Goal: Task Accomplishment & Management: Use online tool/utility

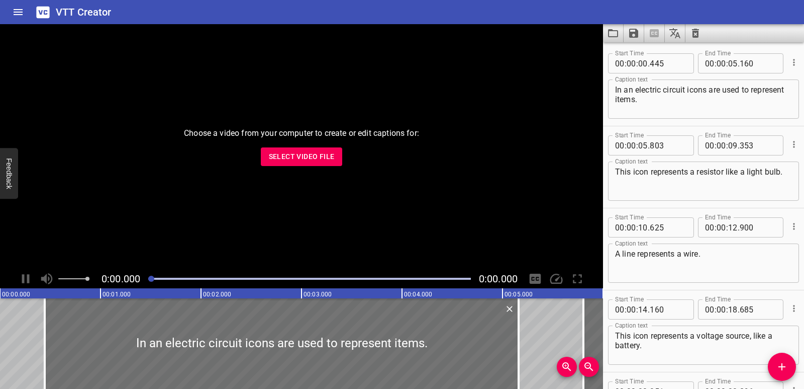
scroll to position [111, 0]
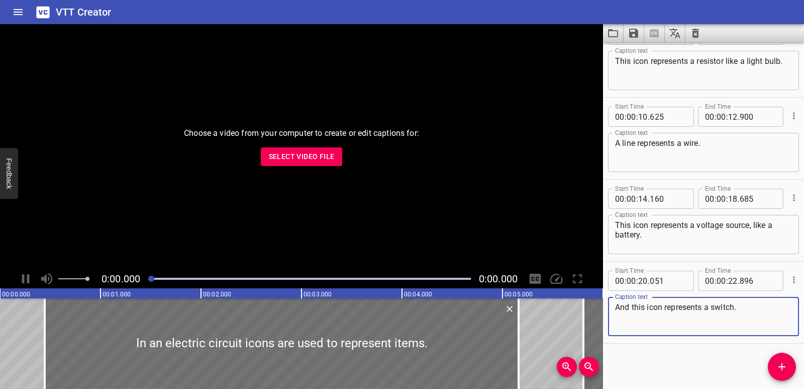
click at [302, 153] on span "Select Video File" at bounding box center [302, 156] width 66 height 13
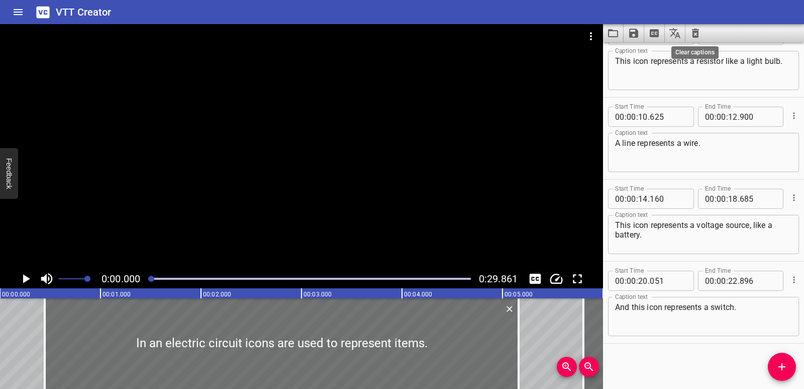
click at [699, 33] on icon "Clear captions" at bounding box center [695, 33] width 7 height 9
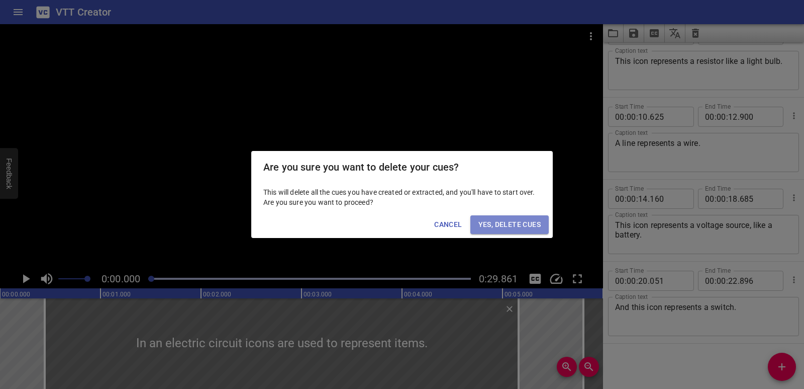
click at [538, 217] on button "Yes, Delete Cues" at bounding box center [509, 224] width 78 height 19
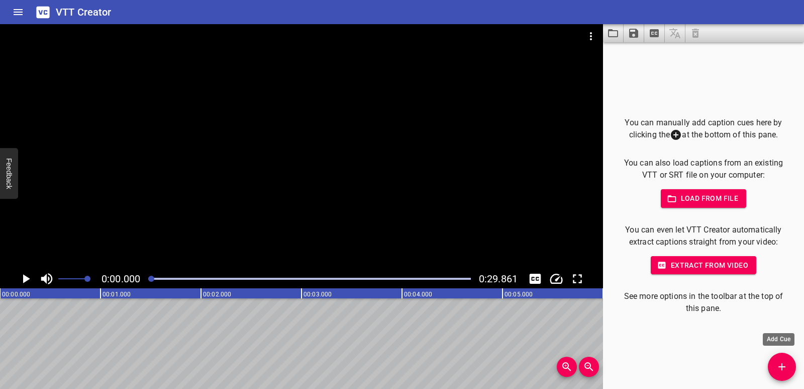
click at [780, 360] on icon "Add Cue" at bounding box center [782, 366] width 12 height 12
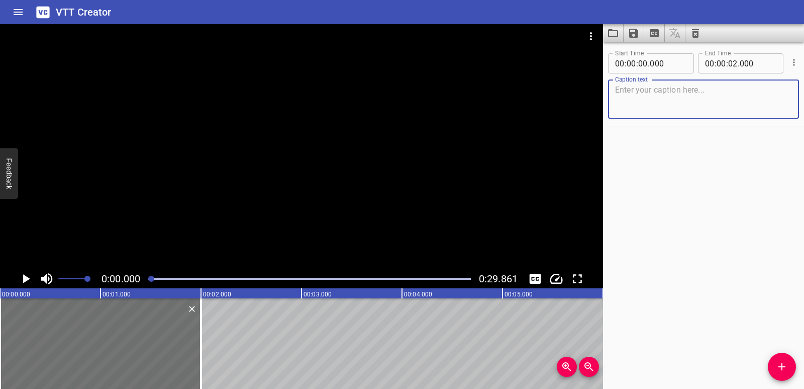
click at [678, 111] on textarea at bounding box center [703, 99] width 177 height 29
click at [679, 94] on textarea "Downloads" at bounding box center [703, 99] width 177 height 29
type textarea "DownloadsDownloads"
drag, startPoint x: 679, startPoint y: 94, endPoint x: 617, endPoint y: 94, distance: 62.3
click at [615, 88] on textarea "Downloads" at bounding box center [703, 99] width 177 height 29
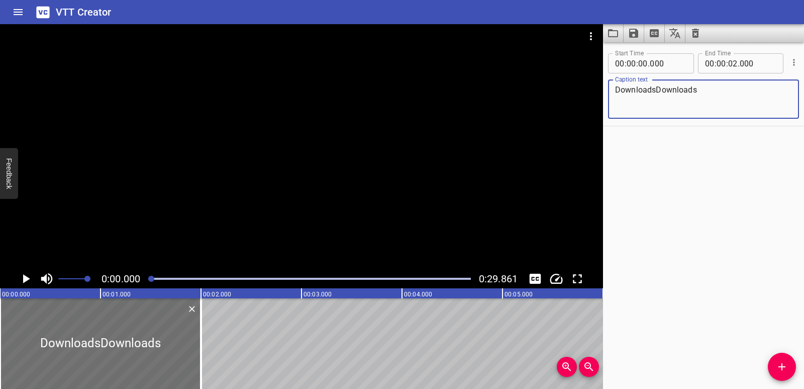
drag, startPoint x: 721, startPoint y: 85, endPoint x: 612, endPoint y: 89, distance: 109.6
paste textarea "Sound Energy"
type textarea "Sound Energy"
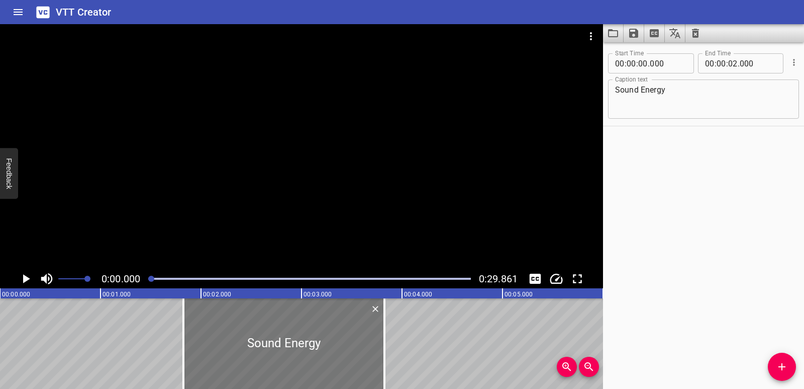
drag, startPoint x: 74, startPoint y: 332, endPoint x: 258, endPoint y: 329, distance: 183.5
click at [258, 329] on div at bounding box center [283, 343] width 201 height 90
type input "01"
type input "825"
type input "03"
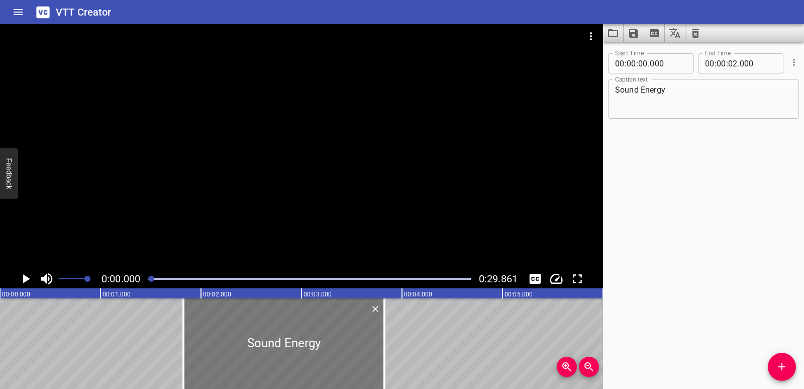
type input "825"
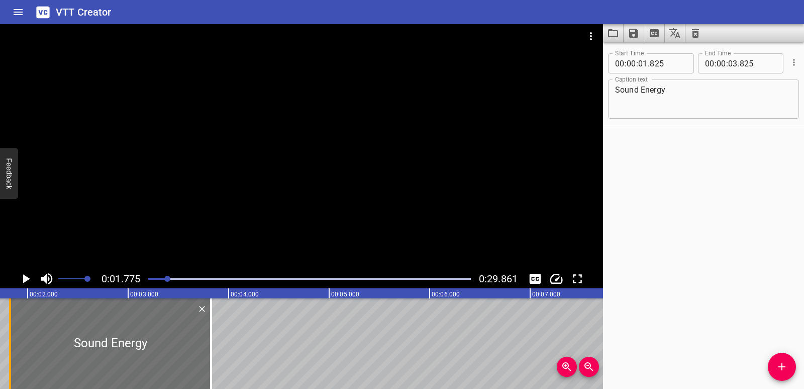
scroll to position [0, 178]
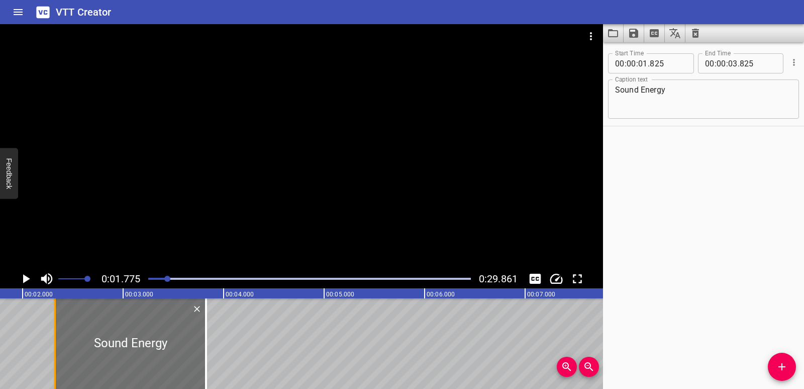
drag, startPoint x: 0, startPoint y: 330, endPoint x: 50, endPoint y: 331, distance: 49.8
click at [50, 331] on div at bounding box center [55, 343] width 10 height 90
type input "02"
click at [60, 348] on div at bounding box center [126, 343] width 151 height 90
type input "285"
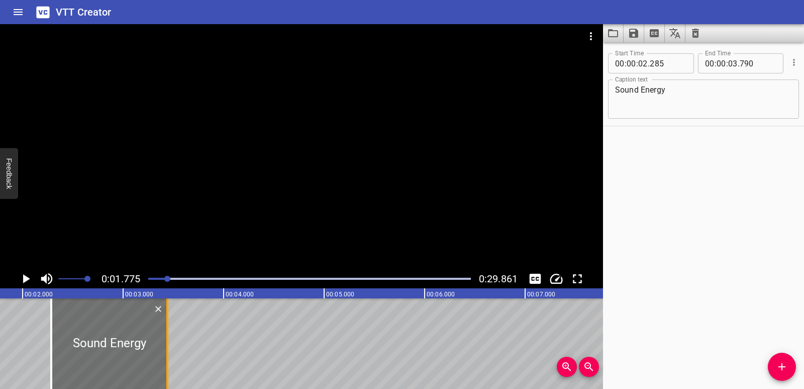
drag, startPoint x: 200, startPoint y: 358, endPoint x: 165, endPoint y: 355, distance: 35.3
click at [165, 355] on div at bounding box center [167, 343] width 10 height 90
type input "440"
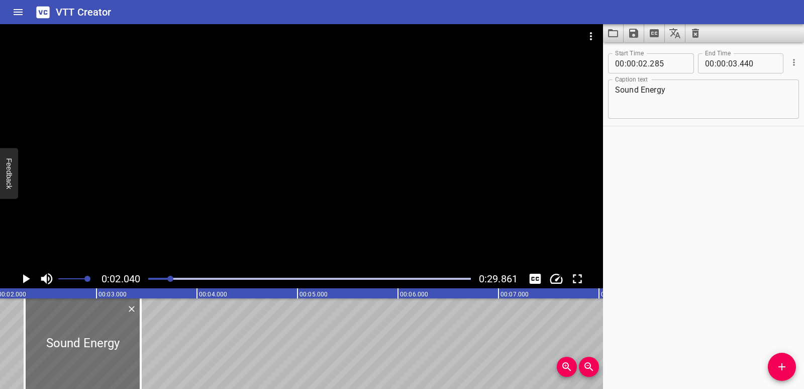
click at [21, 275] on icon "Play/Pause" at bounding box center [25, 278] width 15 height 15
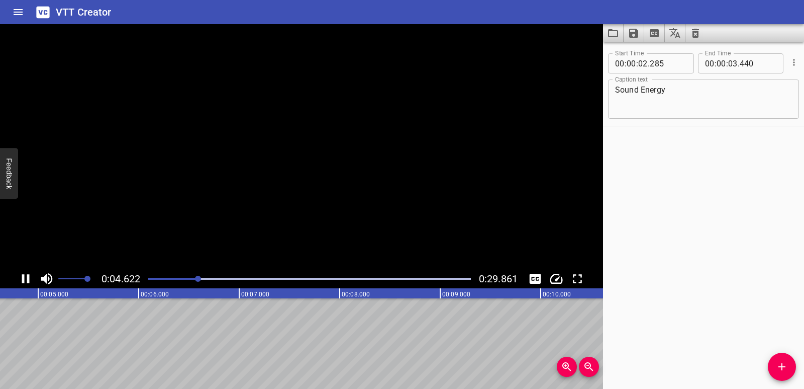
click at [21, 275] on icon "Play/Pause" at bounding box center [25, 278] width 15 height 15
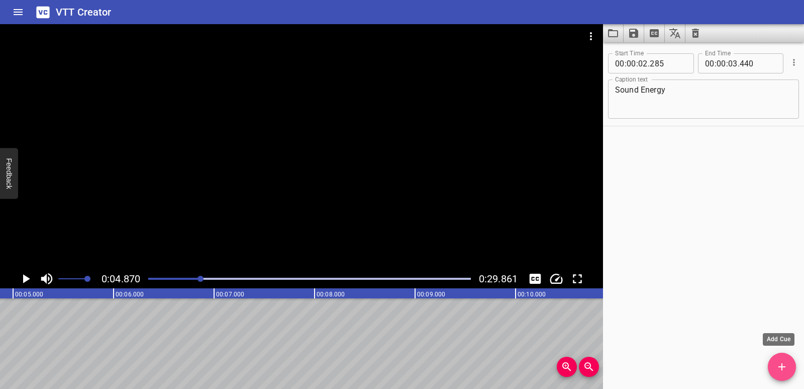
click at [772, 363] on span "Add Cue" at bounding box center [782, 366] width 28 height 12
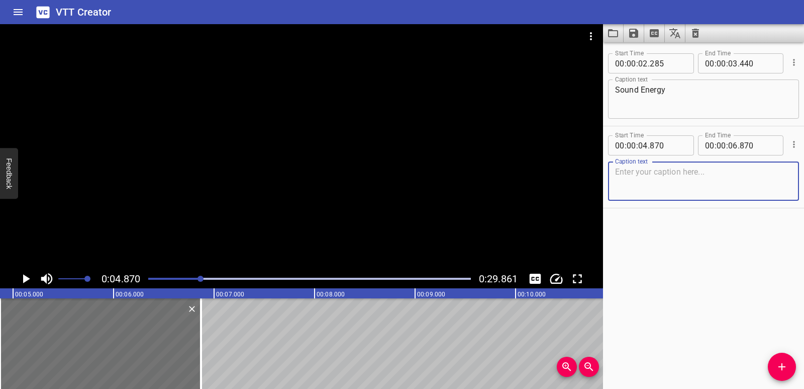
paste textarea "Listen closely…"
type textarea "Listen closely…"
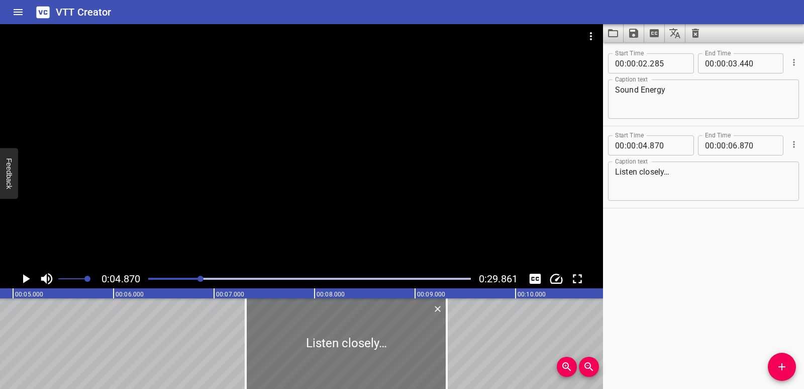
drag, startPoint x: 119, startPoint y: 331, endPoint x: 365, endPoint y: 330, distance: 245.8
click at [365, 330] on div at bounding box center [346, 343] width 201 height 90
type input "07"
type input "315"
type input "09"
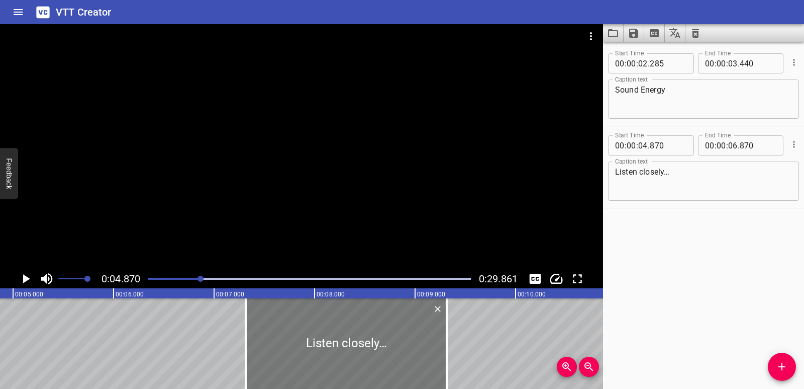
type input "315"
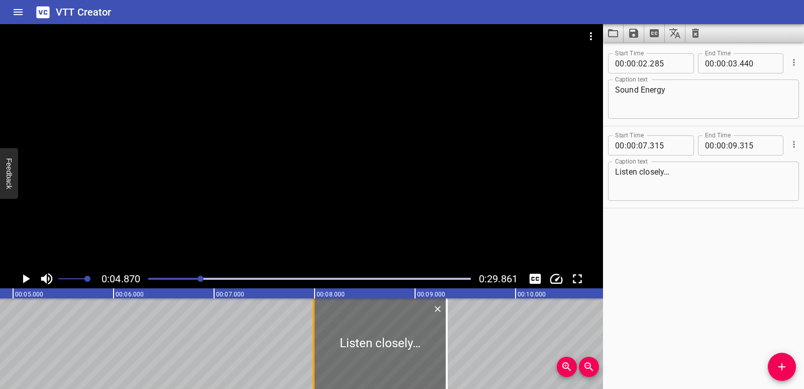
drag, startPoint x: 246, startPoint y: 342, endPoint x: 315, endPoint y: 340, distance: 68.4
click at [315, 340] on div at bounding box center [314, 343] width 2 height 90
type input "995"
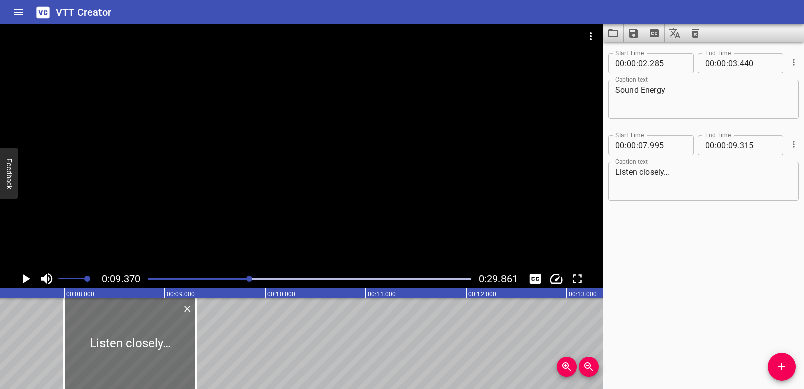
scroll to position [0, 735]
click at [195, 354] on div at bounding box center [197, 343] width 10 height 90
type input "265"
drag, startPoint x: 65, startPoint y: 337, endPoint x: 72, endPoint y: 337, distance: 7.0
click at [72, 337] on div at bounding box center [76, 343] width 10 height 90
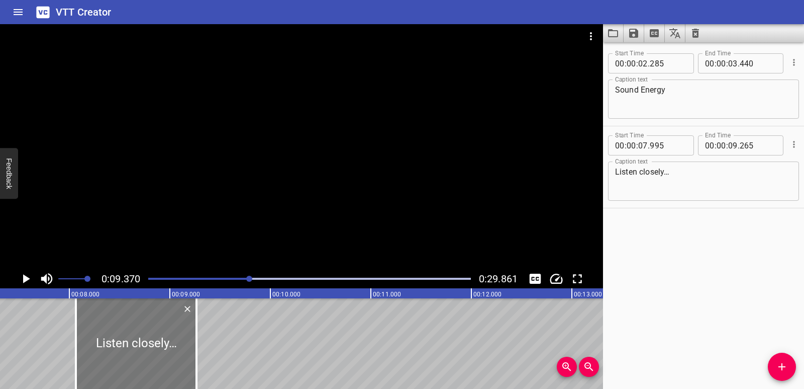
type input "08"
type input "065"
click at [789, 144] on icon "Cue Options" at bounding box center [794, 144] width 10 height 10
click at [776, 163] on li "Delete Cue" at bounding box center [751, 162] width 87 height 18
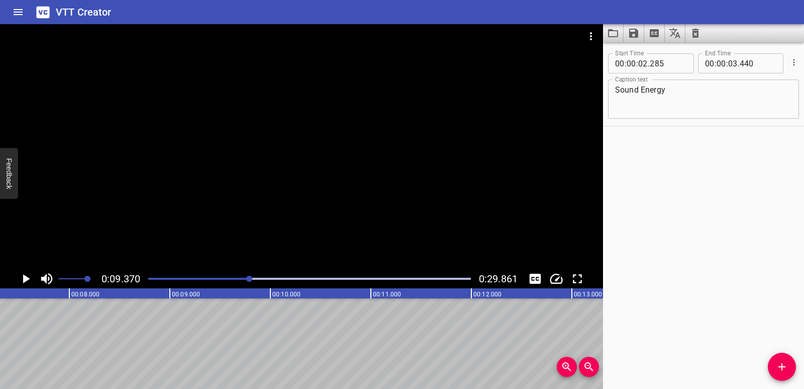
click at [789, 64] on icon "Cue Options" at bounding box center [794, 62] width 10 height 10
click at [778, 76] on li "Delete Cue" at bounding box center [751, 80] width 87 height 18
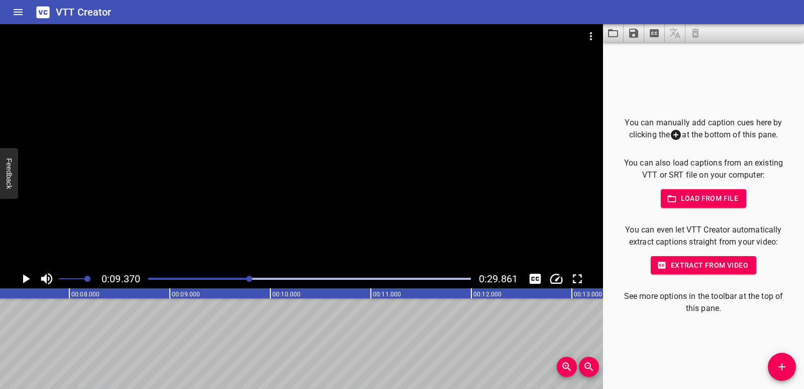
click at [694, 196] on span "Load from file" at bounding box center [704, 198] width 70 height 13
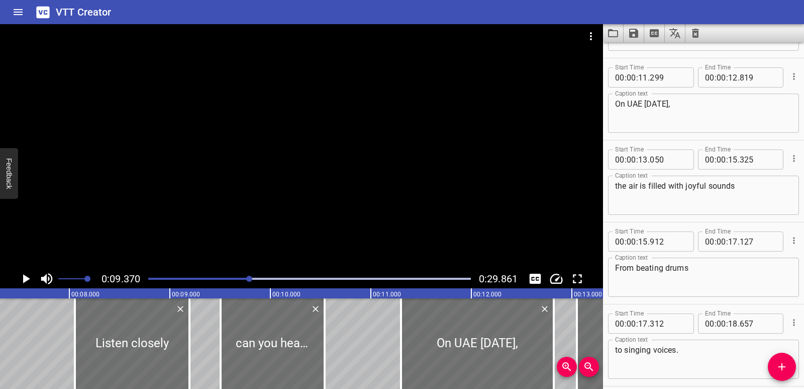
scroll to position [0, 0]
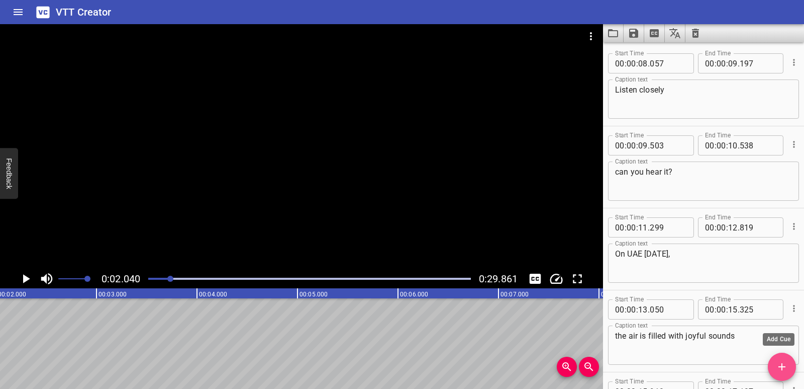
click at [789, 366] on span "Add Cue" at bounding box center [782, 366] width 28 height 12
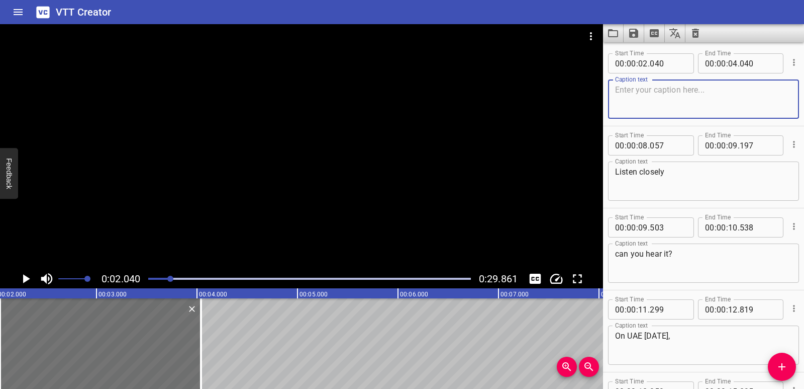
paste textarea "Sound Energy"
type textarea "Sound Energy"
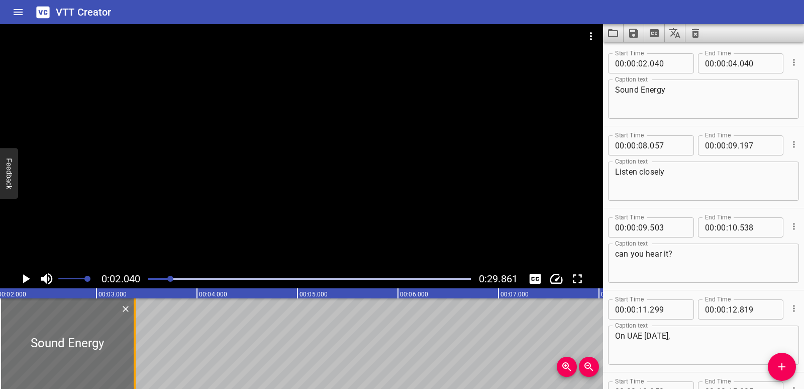
drag, startPoint x: 197, startPoint y: 362, endPoint x: 131, endPoint y: 352, distance: 67.1
click at [131, 352] on div at bounding box center [135, 343] width 10 height 90
type input "03"
type input "380"
drag, startPoint x: 0, startPoint y: 337, endPoint x: 24, endPoint y: 336, distance: 23.7
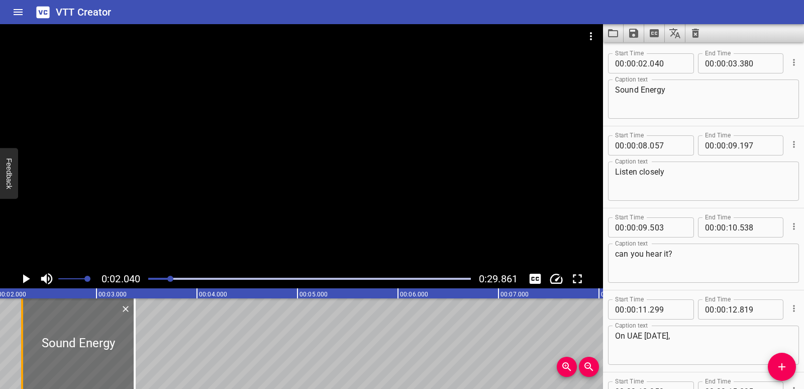
click at [23, 336] on div at bounding box center [22, 343] width 2 height 90
type input "275"
click at [21, 276] on icon "Play/Pause" at bounding box center [25, 278] width 15 height 15
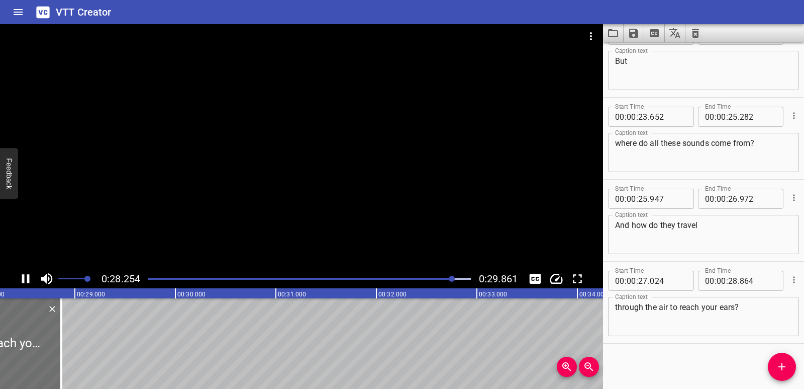
scroll to position [0, 0]
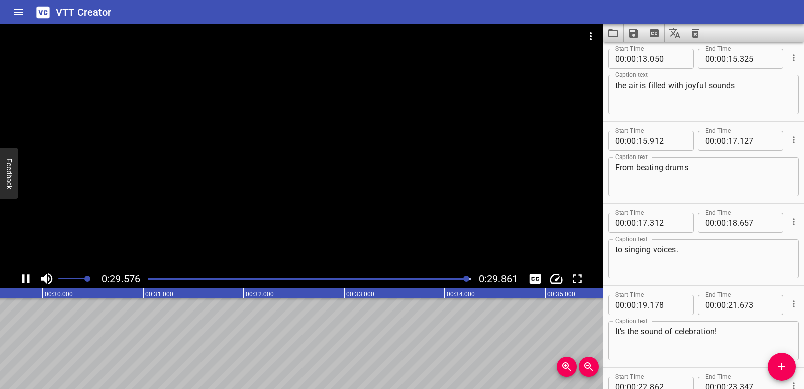
click at [637, 32] on icon "Save captions to file" at bounding box center [633, 33] width 9 height 9
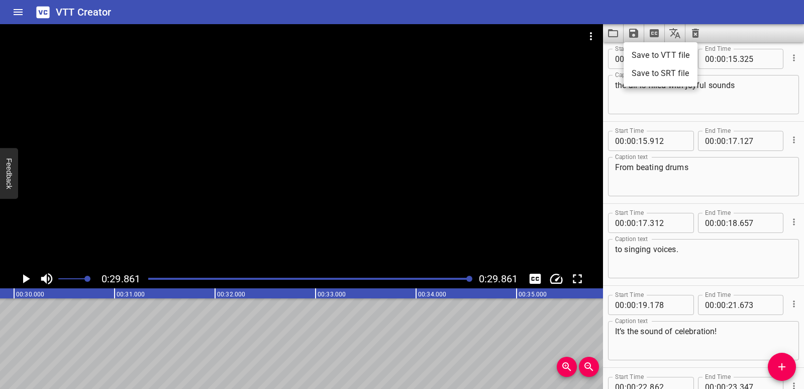
click at [645, 53] on li "Save to VTT file" at bounding box center [661, 55] width 74 height 18
click at [695, 37] on icon "Clear captions" at bounding box center [695, 33] width 7 height 9
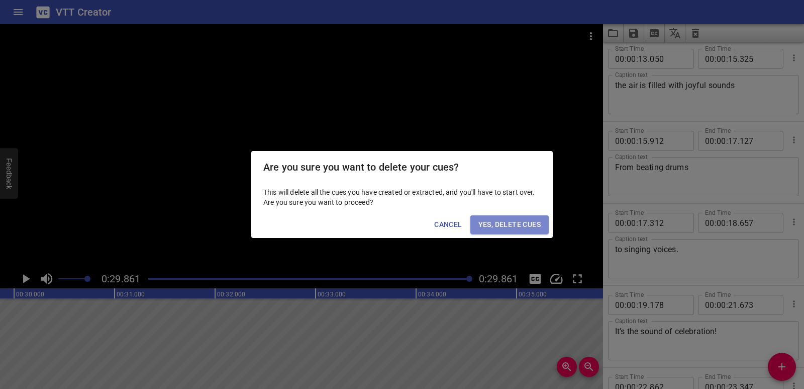
click at [519, 223] on span "Yes, Delete Cues" at bounding box center [510, 224] width 62 height 13
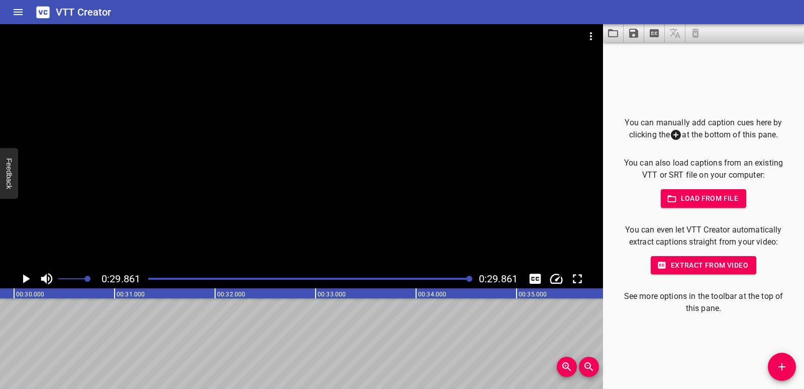
click at [591, 39] on icon "Video Options" at bounding box center [591, 36] width 2 height 8
click at [598, 41] on li "Select New Video File..." at bounding box center [629, 37] width 100 height 18
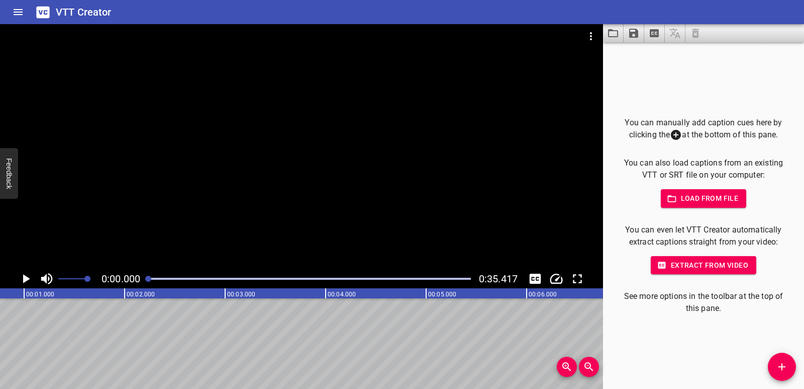
scroll to position [0, 5]
click at [688, 197] on span "Load from file" at bounding box center [704, 198] width 70 height 13
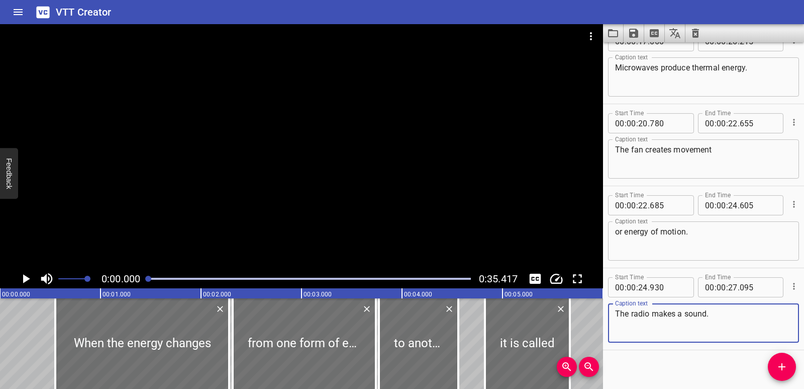
scroll to position [684, 0]
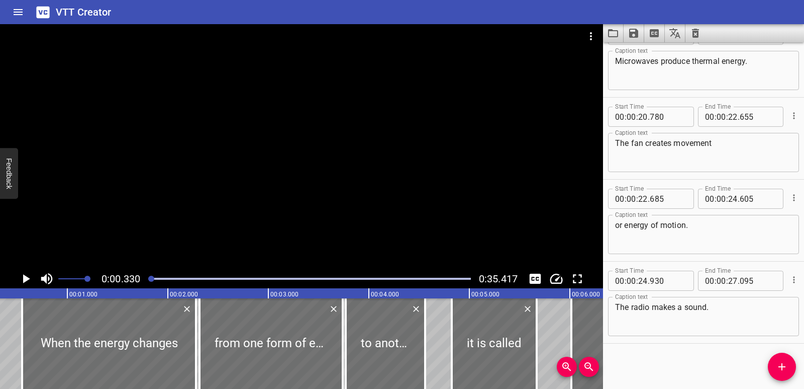
click at [29, 282] on icon "Play/Pause" at bounding box center [25, 278] width 15 height 15
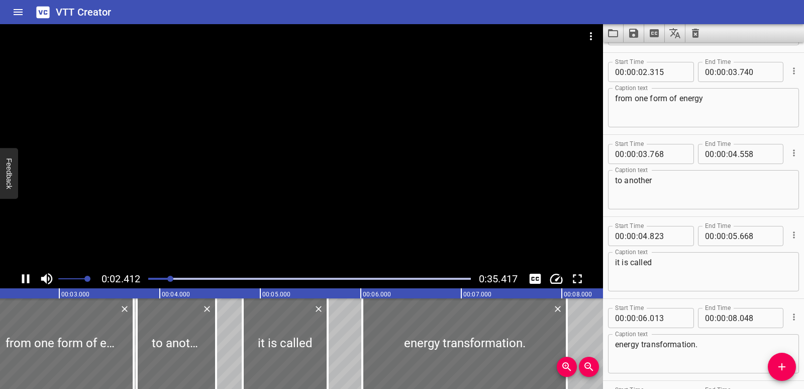
scroll to position [82, 0]
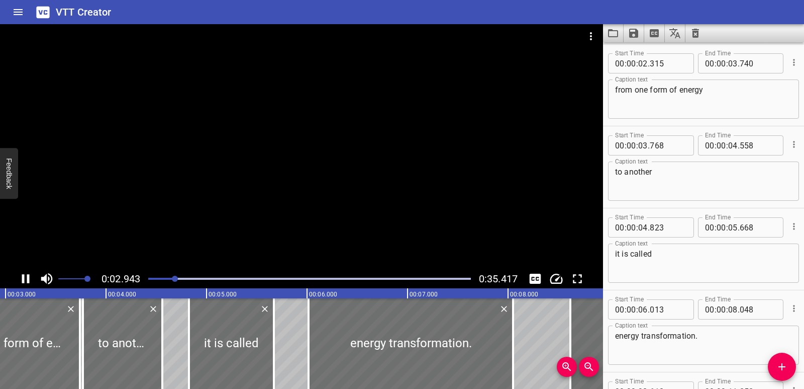
click at [25, 279] on icon "Play/Pause" at bounding box center [25, 278] width 15 height 15
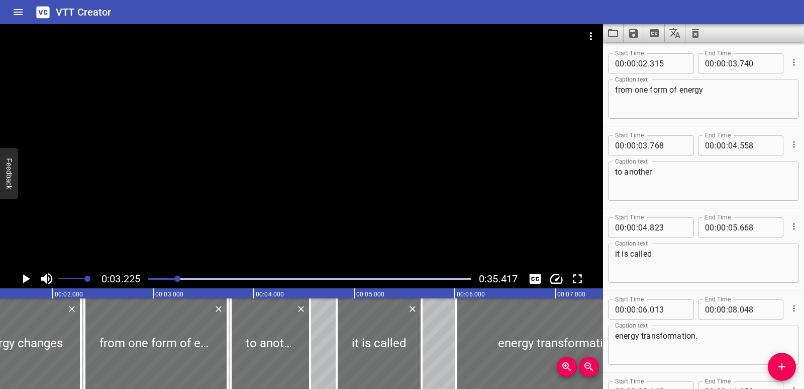
scroll to position [0, 0]
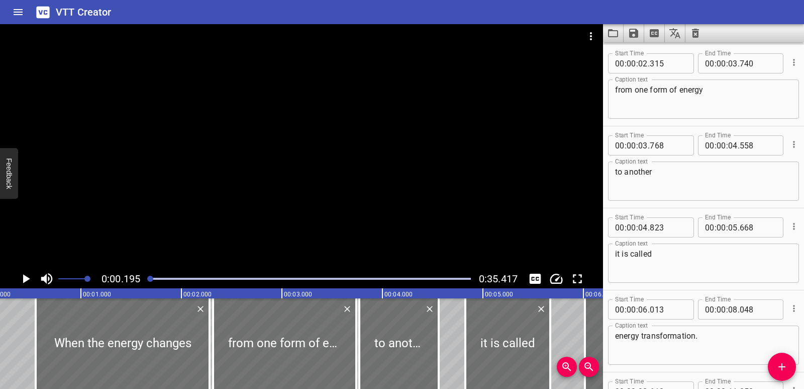
click at [24, 275] on icon "Play/Pause" at bounding box center [26, 278] width 7 height 9
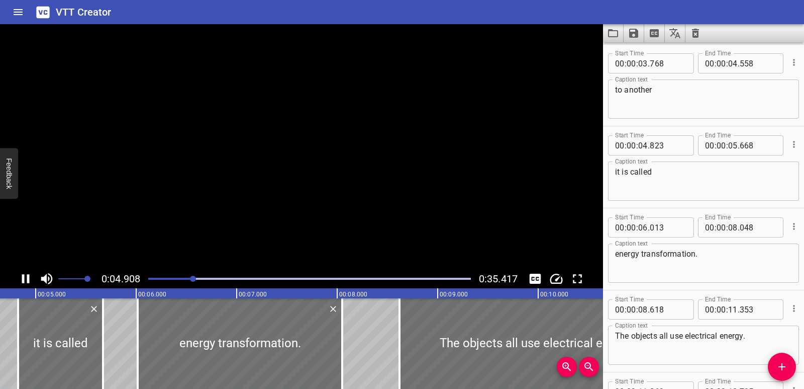
scroll to position [246, 0]
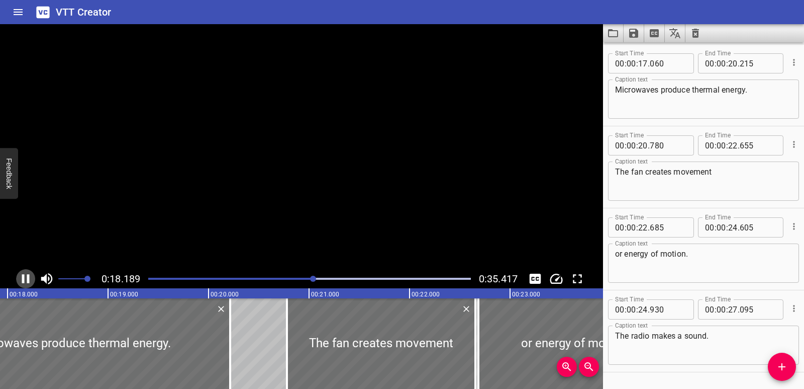
click at [24, 275] on icon "Play/Pause" at bounding box center [26, 278] width 8 height 9
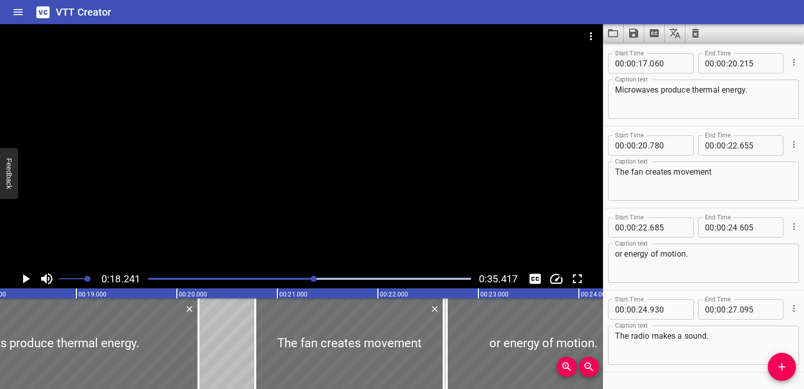
click at [28, 278] on icon "Play/Pause" at bounding box center [26, 278] width 7 height 9
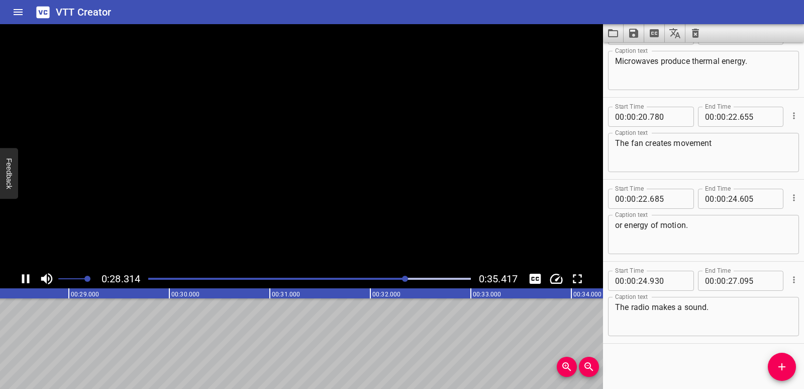
click at [28, 278] on icon "Play/Pause" at bounding box center [26, 278] width 8 height 9
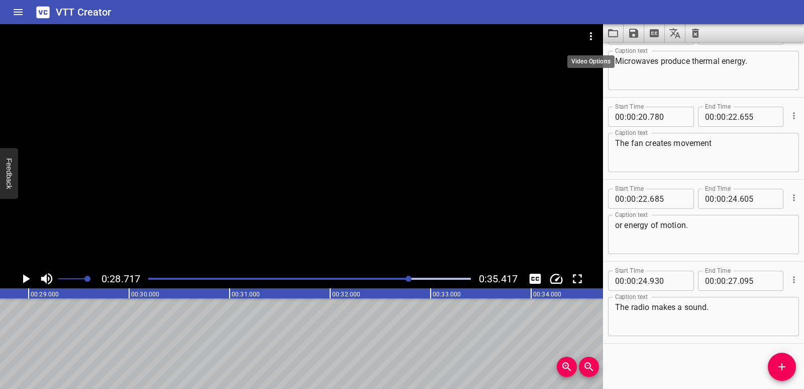
click at [591, 35] on icon "Video Options" at bounding box center [591, 36] width 12 height 12
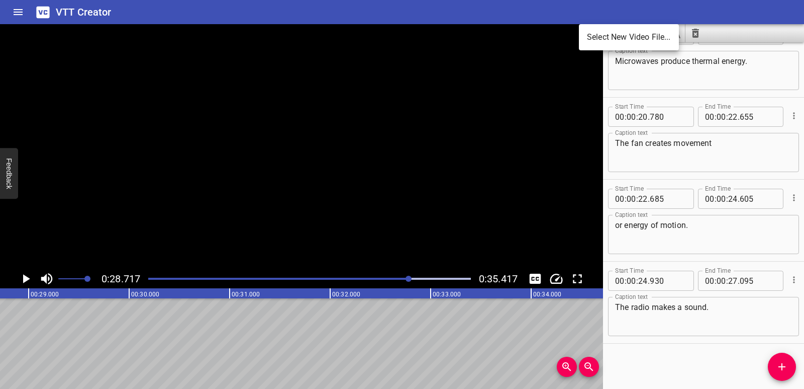
click at [591, 35] on li "Select New Video File..." at bounding box center [629, 37] width 100 height 18
click at [709, 38] on div at bounding box center [402, 194] width 804 height 389
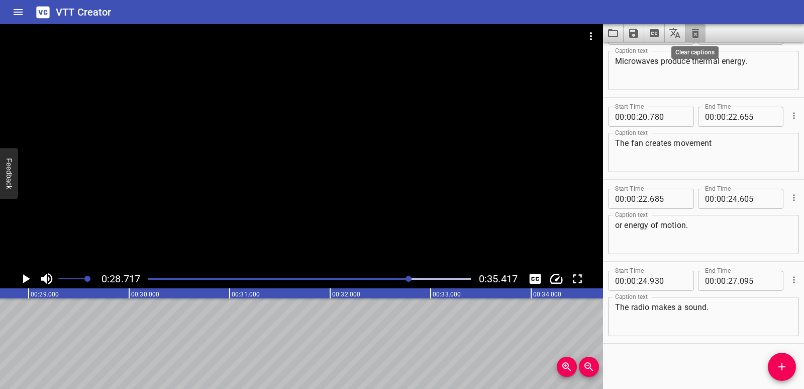
click at [697, 32] on icon "Clear captions" at bounding box center [695, 33] width 7 height 9
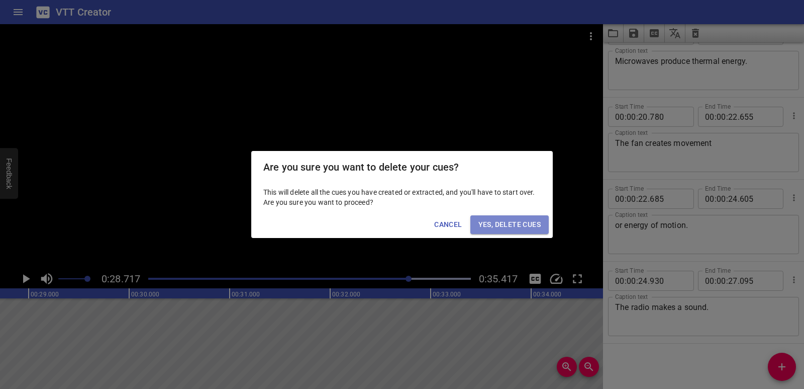
click at [532, 227] on span "Yes, Delete Cues" at bounding box center [510, 224] width 62 height 13
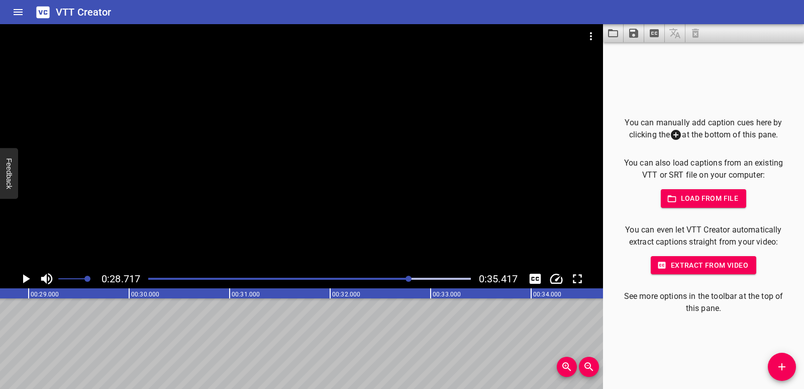
click at [595, 21] on div "VTT Creator" at bounding box center [402, 12] width 804 height 24
click at [591, 32] on icon "Video Options" at bounding box center [591, 36] width 12 height 12
click at [591, 45] on li "Select New Video File..." at bounding box center [629, 37] width 100 height 18
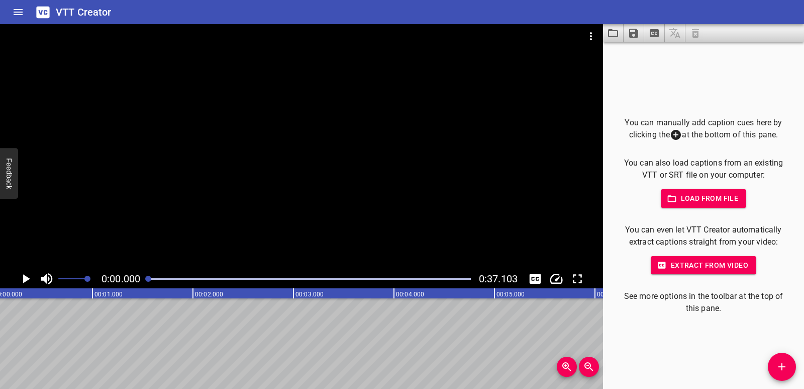
scroll to position [0, 0]
click at [699, 196] on span "Load from file" at bounding box center [704, 198] width 70 height 13
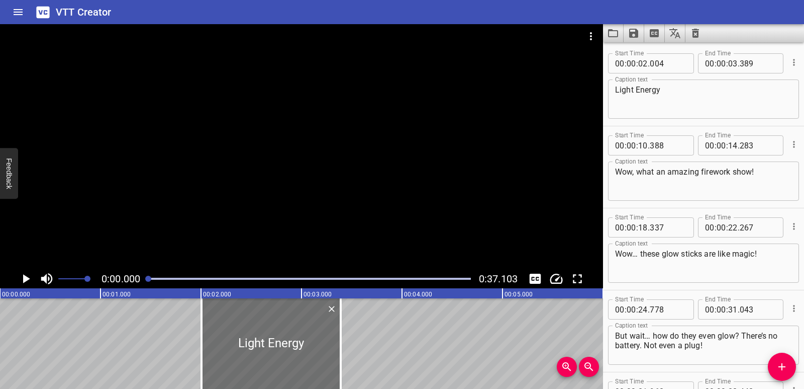
scroll to position [111, 0]
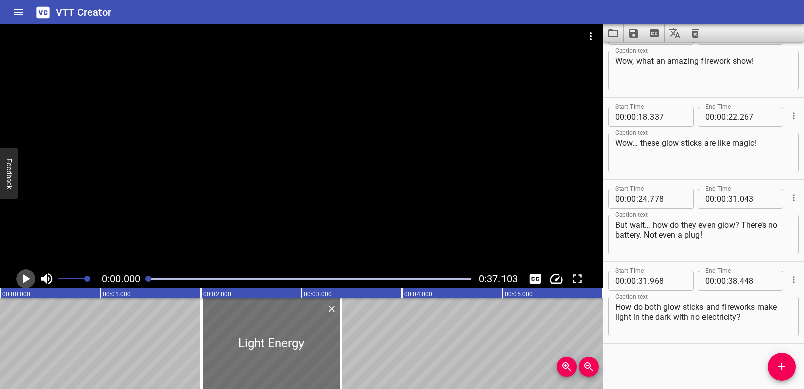
click at [25, 278] on icon "Play/Pause" at bounding box center [26, 278] width 7 height 9
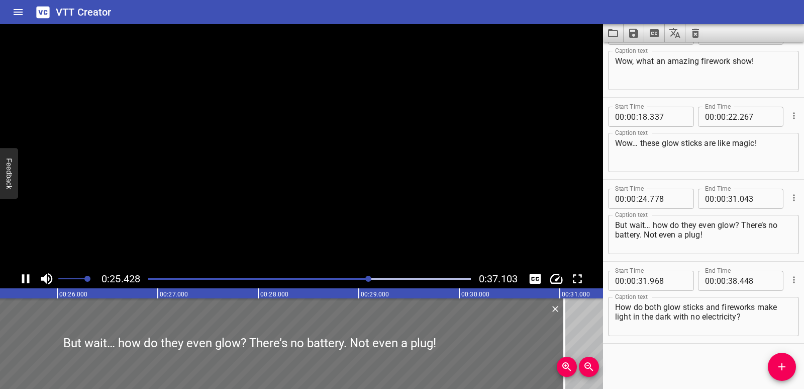
click at [25, 278] on icon "Play/Pause" at bounding box center [25, 278] width 15 height 15
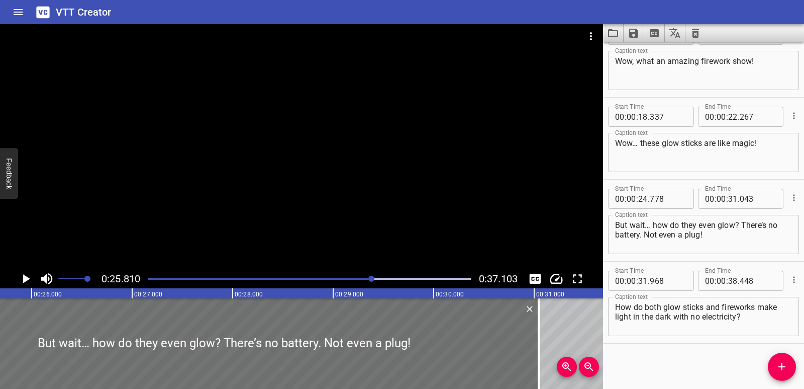
scroll to position [0, 2595]
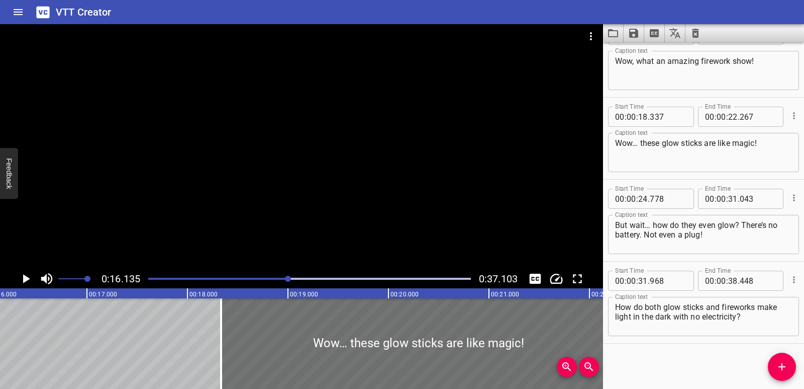
click at [23, 280] on icon "Play/Pause" at bounding box center [25, 278] width 15 height 15
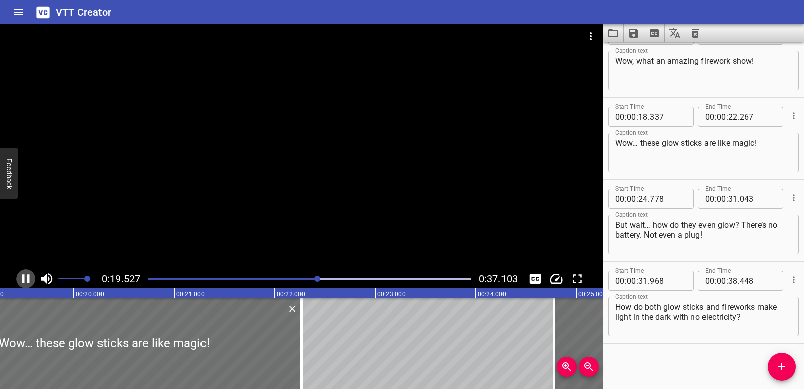
click at [28, 276] on icon "Play/Pause" at bounding box center [26, 278] width 8 height 9
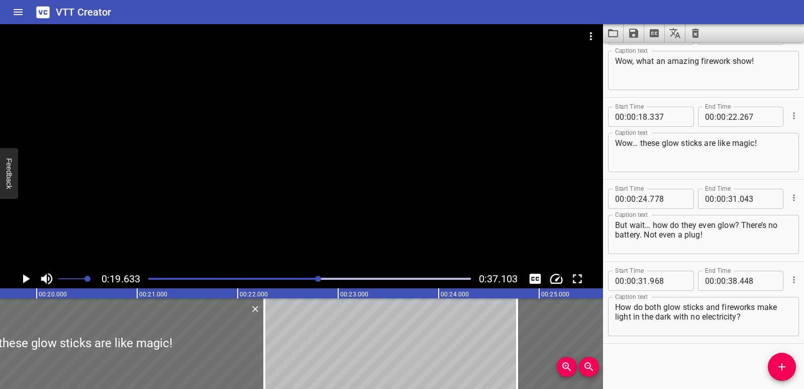
scroll to position [60, 0]
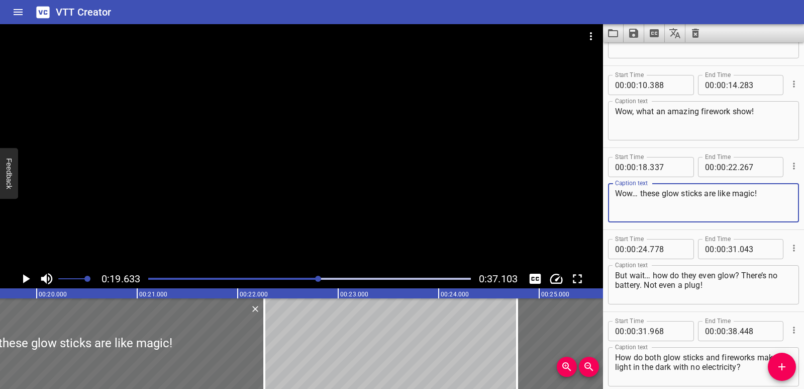
drag, startPoint x: 777, startPoint y: 194, endPoint x: 640, endPoint y: 200, distance: 137.4
click at [640, 200] on textarea "Wow… these glow sticks are like magic!" at bounding box center [703, 202] width 177 height 29
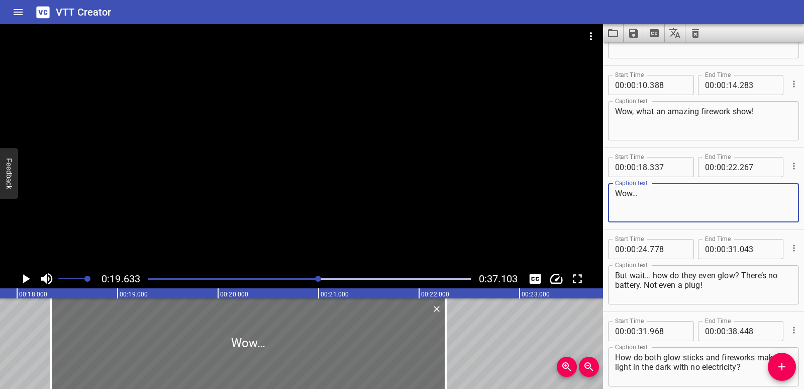
scroll to position [0, 1777]
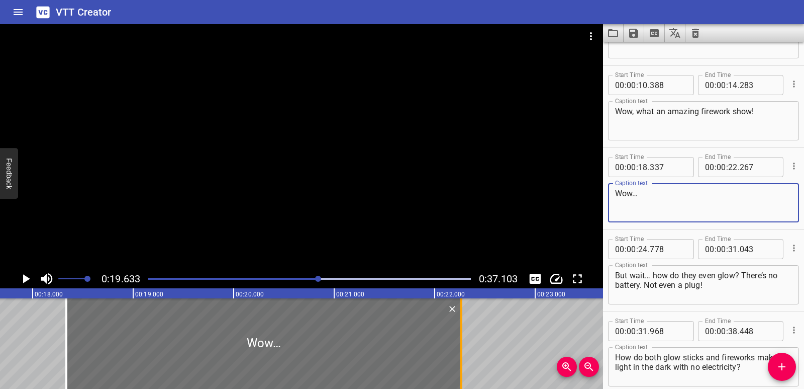
type textarea "Wow…"
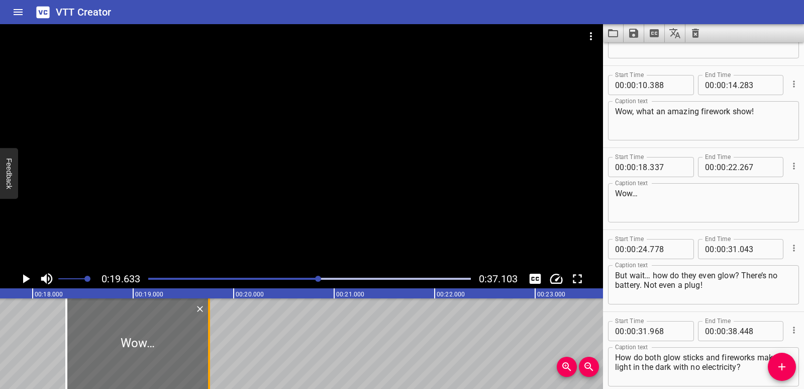
drag, startPoint x: 463, startPoint y: 348, endPoint x: 211, endPoint y: 346, distance: 252.3
click at [211, 346] on div at bounding box center [209, 343] width 10 height 90
type input "19"
type input "757"
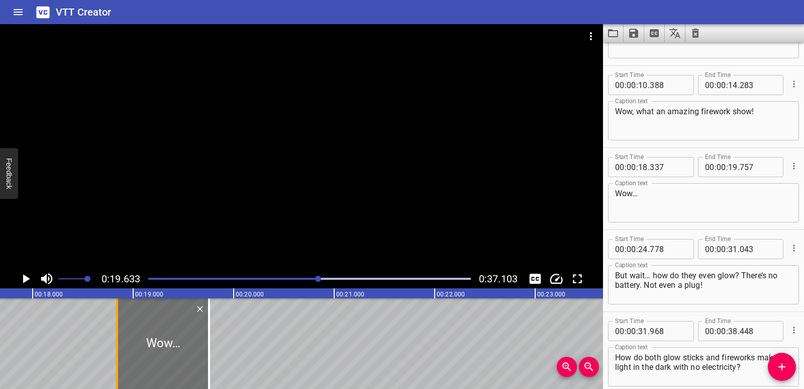
drag, startPoint x: 68, startPoint y: 333, endPoint x: 119, endPoint y: 338, distance: 51.0
click at [119, 338] on div at bounding box center [117, 343] width 10 height 90
type input "842"
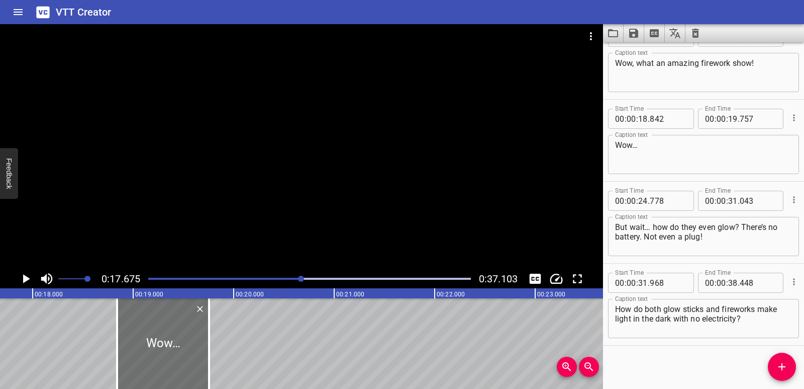
scroll to position [111, 0]
click at [20, 279] on icon "Play/Pause" at bounding box center [25, 278] width 15 height 15
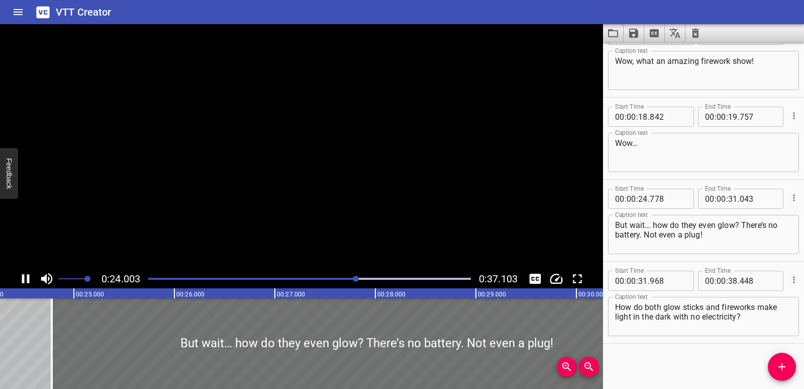
click at [20, 279] on icon "Play/Pause" at bounding box center [25, 278] width 15 height 15
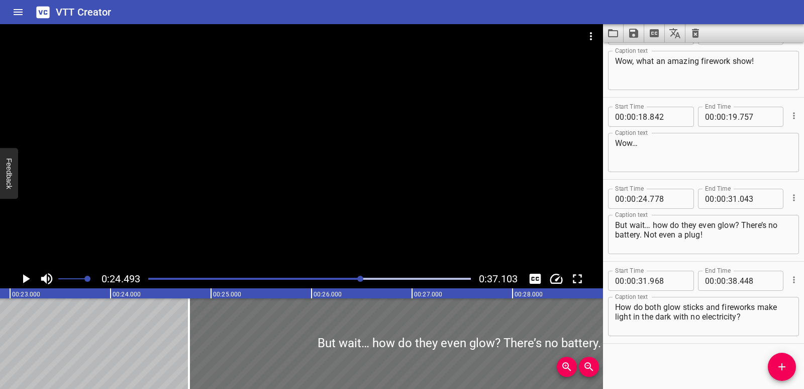
scroll to position [0, 2281]
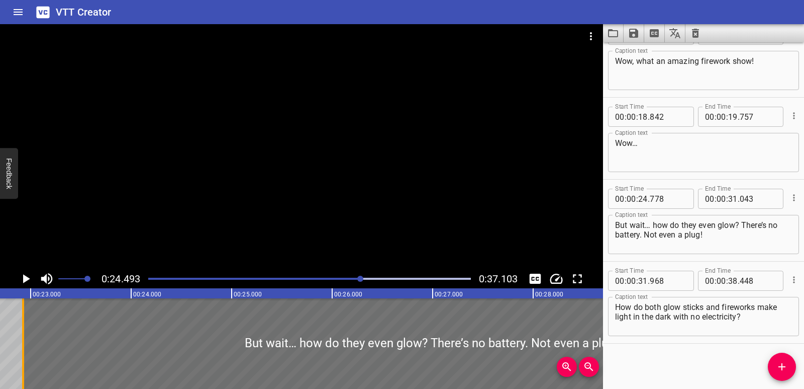
drag, startPoint x: 213, startPoint y: 344, endPoint x: 26, endPoint y: 340, distance: 186.5
click at [26, 340] on div at bounding box center [23, 343] width 10 height 90
type input "22"
type input "923"
click at [12, 340] on div "Light Energy Wow, what an amazing firework show! Wow… But wait… how do they eve…" at bounding box center [735, 343] width 6032 height 90
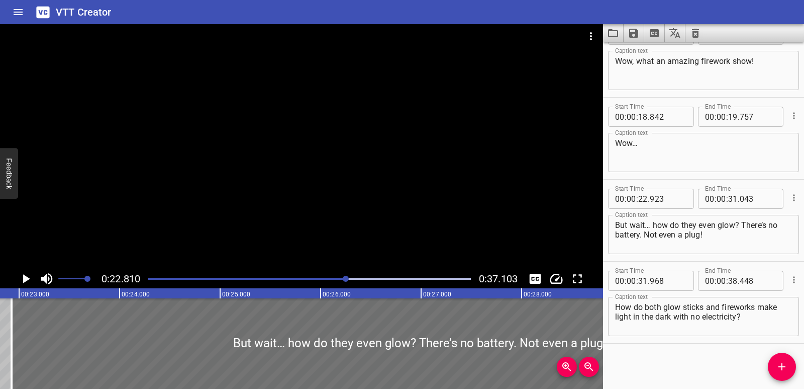
click at [28, 274] on icon "Play/Pause" at bounding box center [25, 278] width 15 height 15
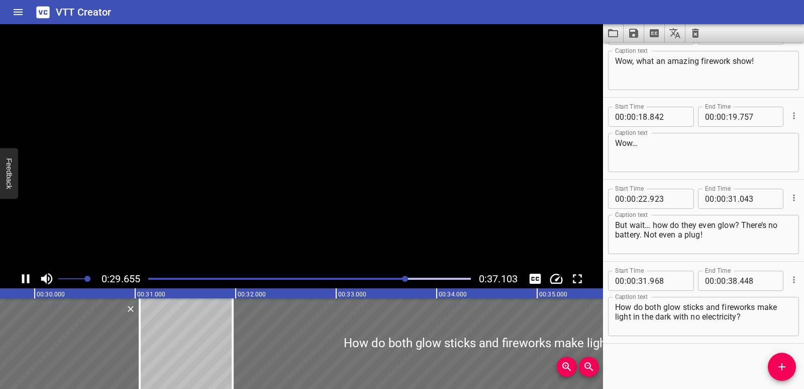
click at [28, 274] on icon "Play/Pause" at bounding box center [26, 278] width 8 height 9
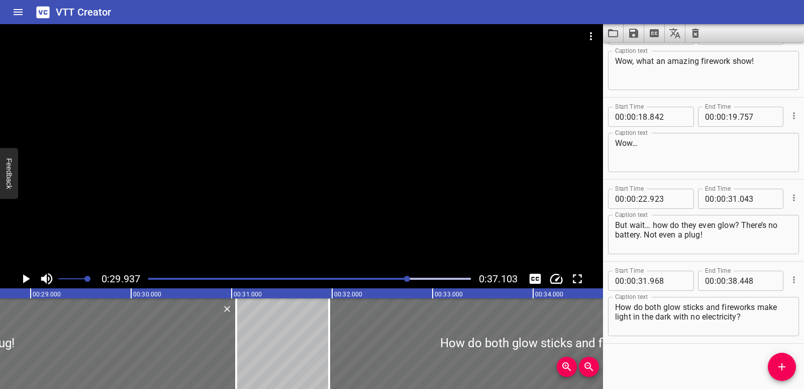
scroll to position [0, 2875]
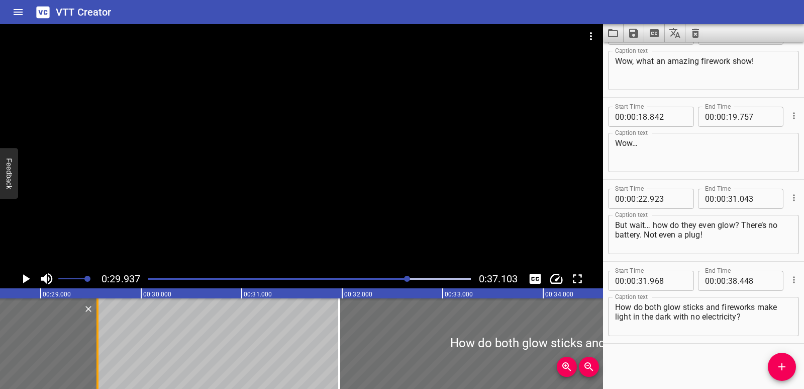
drag, startPoint x: 245, startPoint y: 337, endPoint x: 94, endPoint y: 337, distance: 150.8
click at [94, 337] on div at bounding box center [97, 343] width 10 height 90
type input "29"
type input "543"
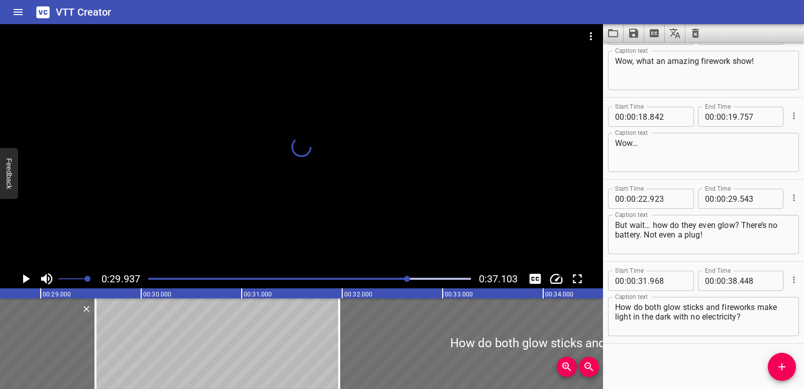
click at [21, 280] on icon "Play/Pause" at bounding box center [25, 278] width 15 height 15
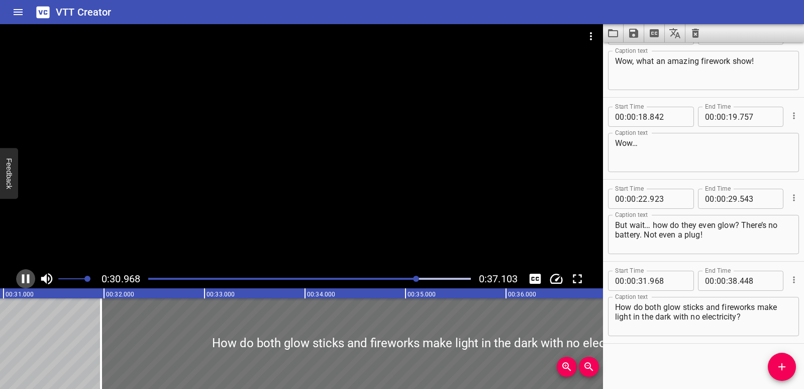
click at [21, 280] on icon "Play/Pause" at bounding box center [25, 278] width 15 height 15
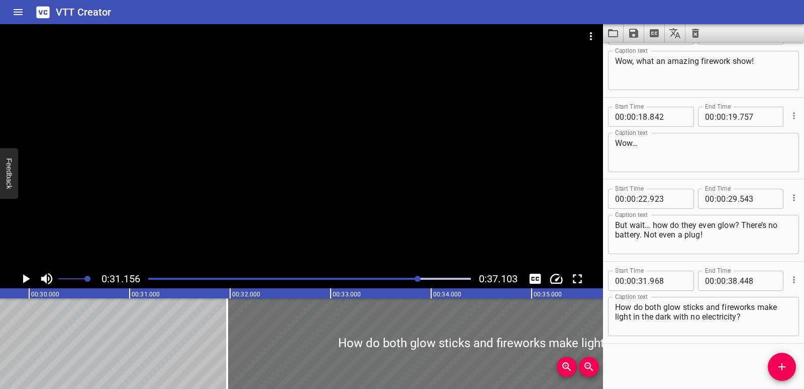
scroll to position [0, 2971]
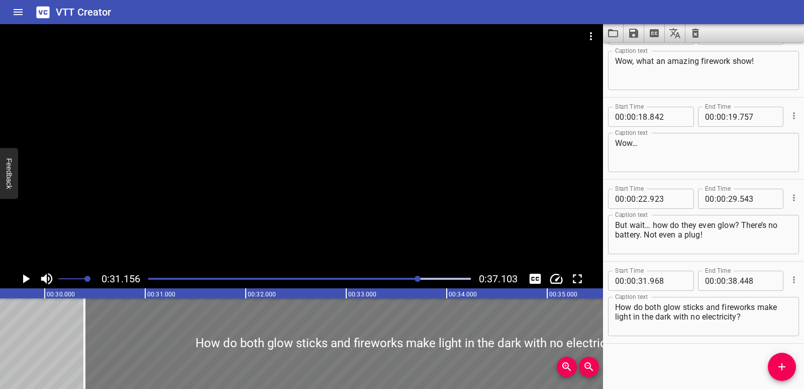
drag, startPoint x: 428, startPoint y: 319, endPoint x: 270, endPoint y: 327, distance: 158.5
click at [270, 327] on div at bounding box center [409, 343] width 651 height 90
type input "30"
type input "393"
type input "36"
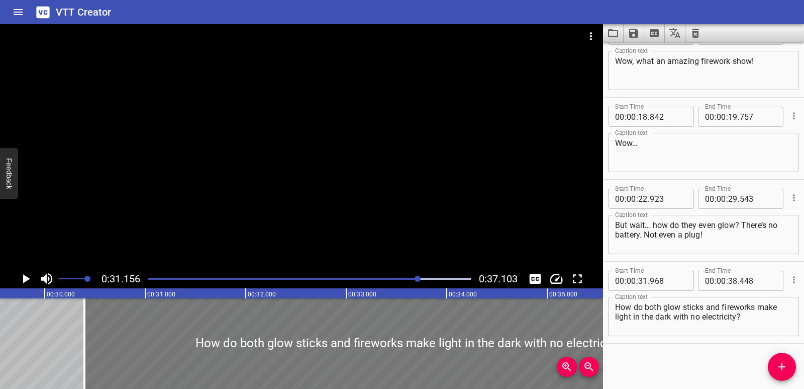
type input "873"
click at [32, 314] on div "Light Energy Wow, what an amazing firework show! Wow… But wait… how do they eve…" at bounding box center [45, 343] width 6032 height 90
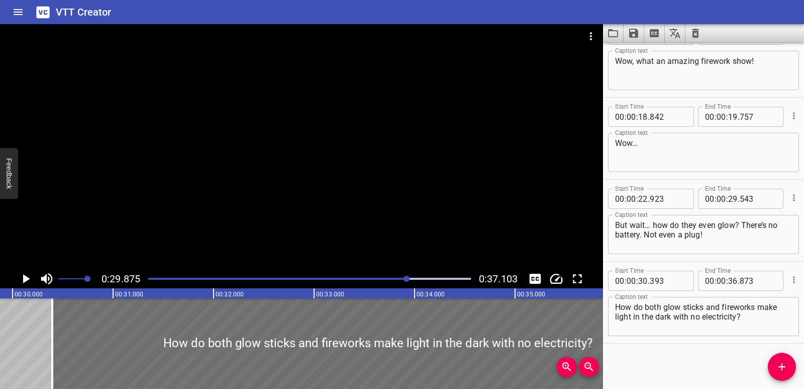
click at [26, 285] on icon "Play/Pause" at bounding box center [25, 278] width 15 height 15
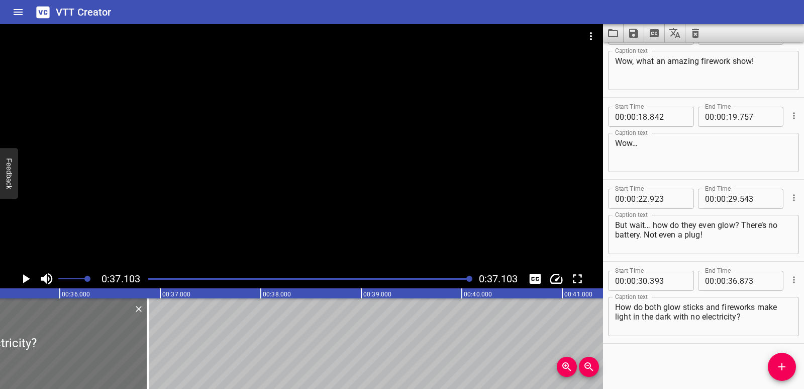
scroll to position [0, 3549]
drag, startPoint x: 0, startPoint y: 346, endPoint x: 8, endPoint y: 308, distance: 38.4
click at [21, 281] on icon "Play/Pause" at bounding box center [25, 278] width 15 height 15
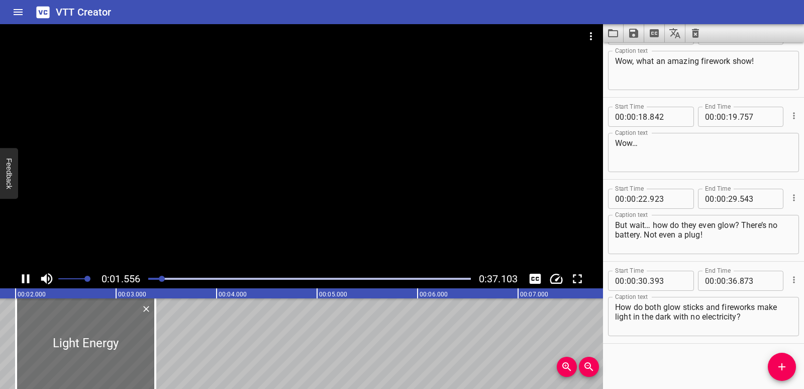
click at [395, 279] on div "Play progress" at bounding box center [309, 278] width 323 height 2
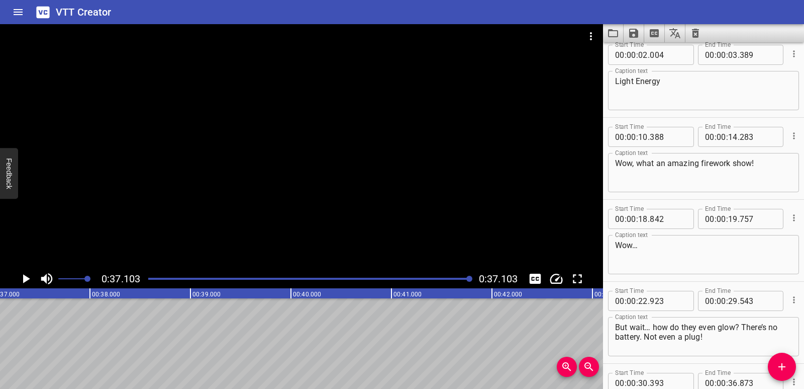
scroll to position [0, 0]
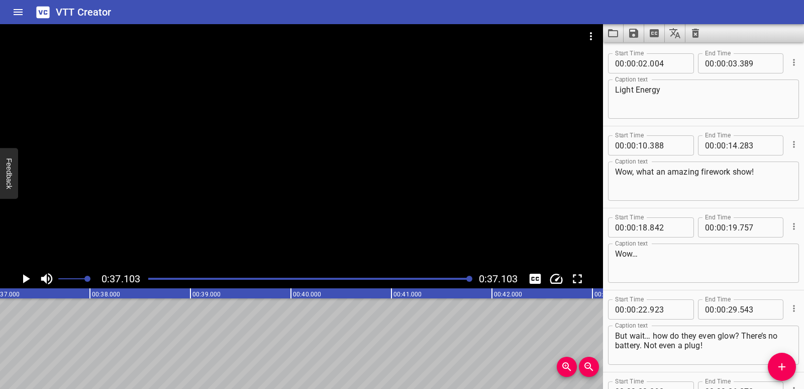
click at [640, 34] on button "Save captions to file" at bounding box center [634, 33] width 21 height 18
click at [643, 53] on li "Save to VTT file" at bounding box center [661, 55] width 74 height 18
click at [593, 32] on icon "Video Options" at bounding box center [591, 36] width 12 height 12
click at [600, 36] on li "Select New Video File..." at bounding box center [629, 37] width 100 height 18
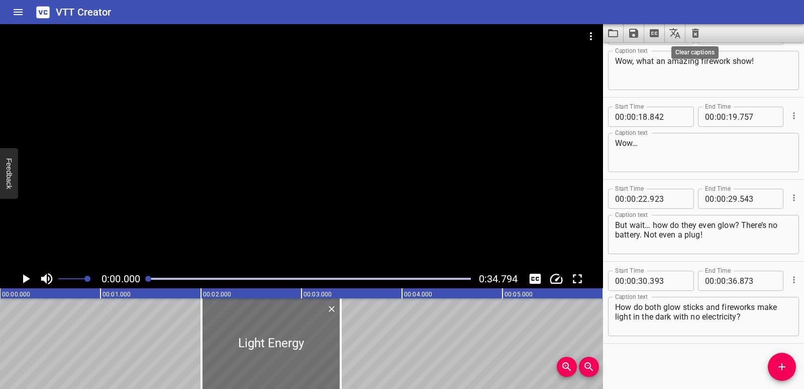
click at [699, 33] on icon "Clear captions" at bounding box center [695, 33] width 7 height 9
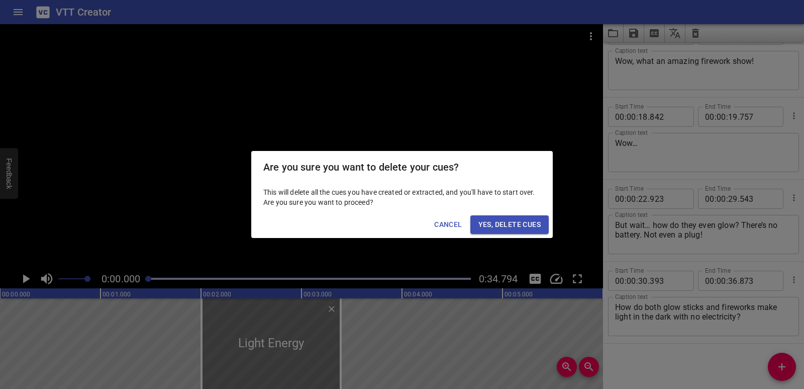
click at [538, 222] on span "Yes, Delete Cues" at bounding box center [510, 224] width 62 height 13
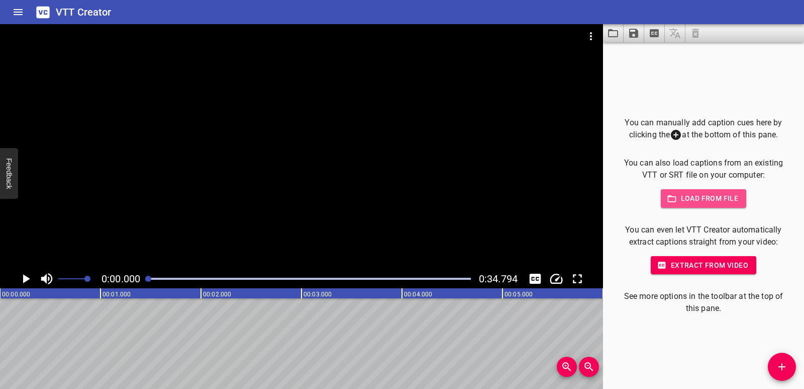
click at [683, 198] on span "Load from file" at bounding box center [704, 198] width 70 height 13
click at [693, 199] on span "Load from file" at bounding box center [704, 198] width 70 height 13
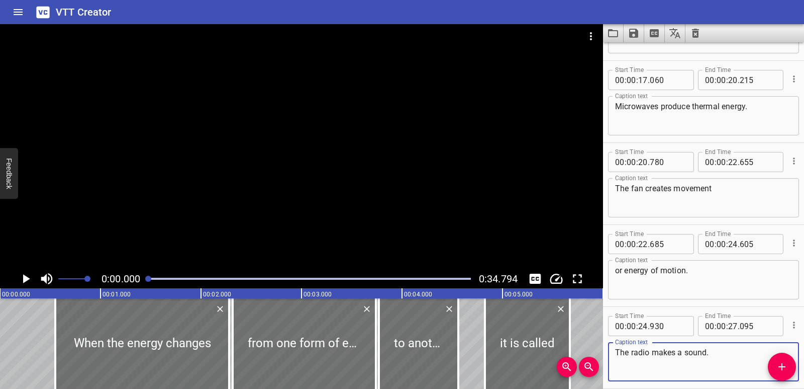
scroll to position [684, 0]
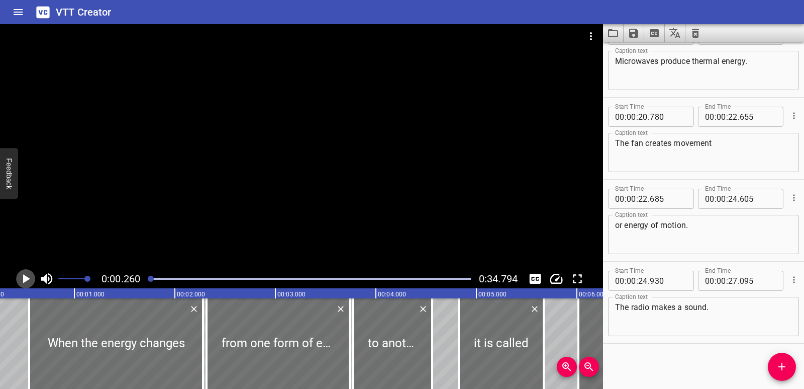
click at [24, 278] on icon "Play/Pause" at bounding box center [26, 278] width 7 height 9
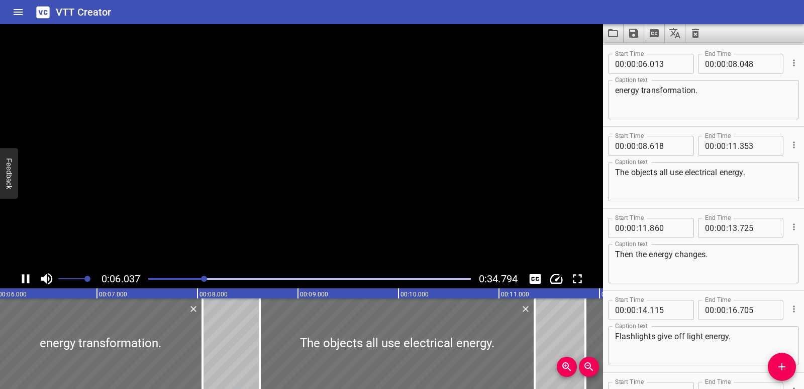
scroll to position [328, 0]
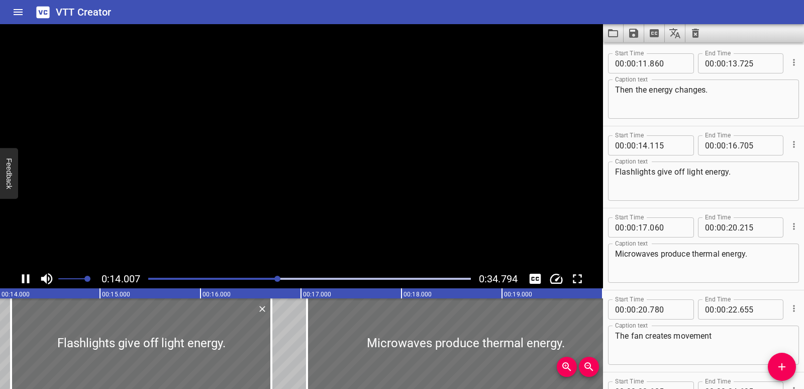
click at [24, 278] on icon "Play/Pause" at bounding box center [26, 278] width 8 height 9
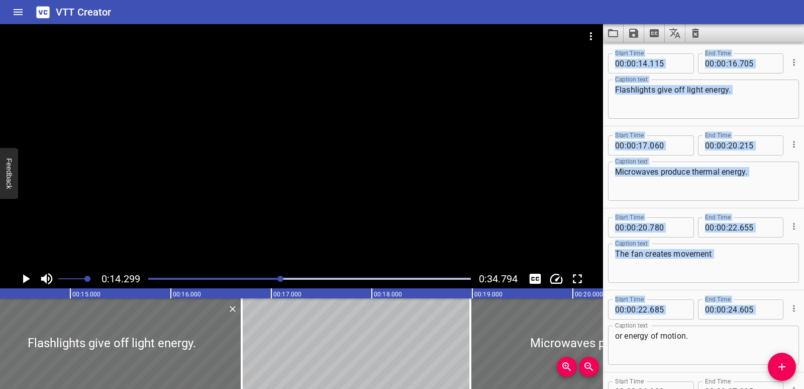
drag, startPoint x: 411, startPoint y: 339, endPoint x: 604, endPoint y: 331, distance: 193.2
click at [604, 331] on main "0:14.299 0:34.794 00:00.000 00:01.000 00:02.000 00:03.000 00:04.000 00:05.000 0…" at bounding box center [402, 206] width 804 height 364
type input "18"
type input "980"
type input "22"
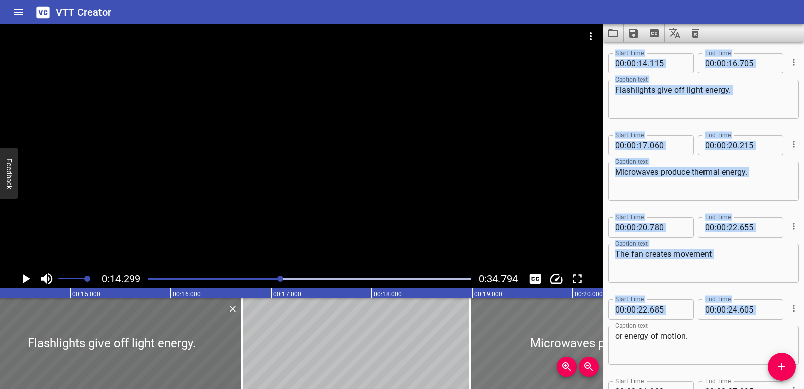
type input "135"
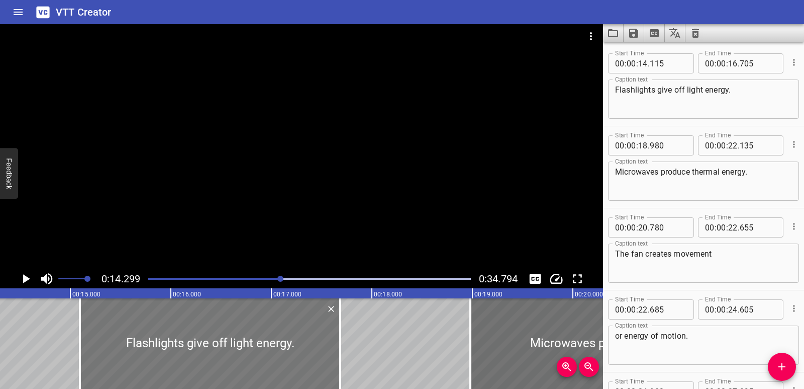
drag, startPoint x: 171, startPoint y: 329, endPoint x: 269, endPoint y: 329, distance: 98.5
click at [269, 329] on div at bounding box center [210, 343] width 260 height 90
type input "15"
type input "095"
type input "17"
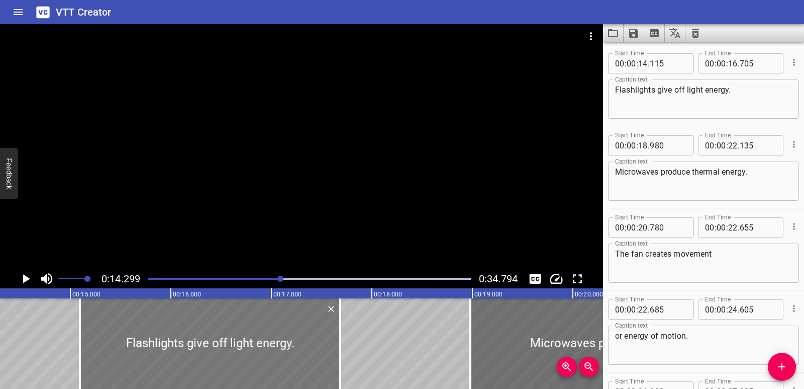
type input "685"
click at [126, 341] on div at bounding box center [210, 343] width 260 height 90
click at [28, 280] on icon "Play/Pause" at bounding box center [26, 278] width 7 height 9
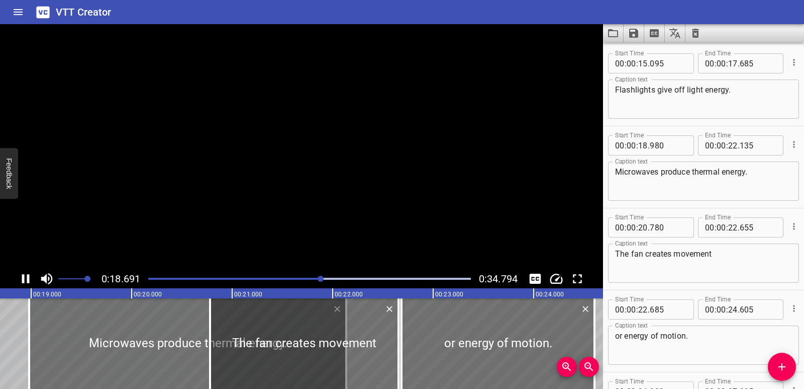
click at [28, 280] on icon "Play/Pause" at bounding box center [26, 278] width 8 height 9
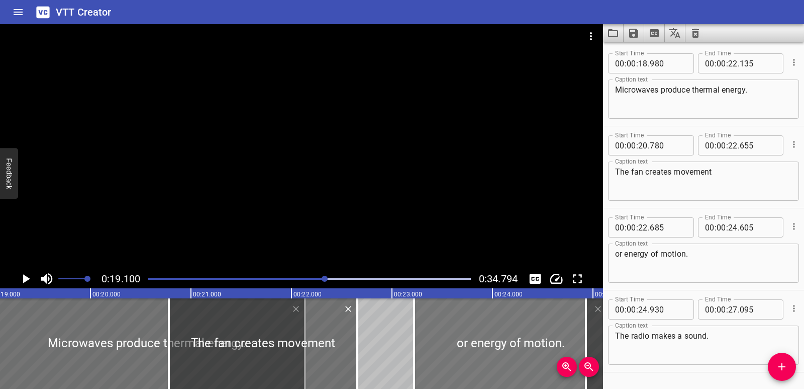
drag, startPoint x: 497, startPoint y: 349, endPoint x: 551, endPoint y: 342, distance: 54.2
click at [551, 342] on div at bounding box center [510, 343] width 193 height 90
type input "23"
type input "220"
type input "25"
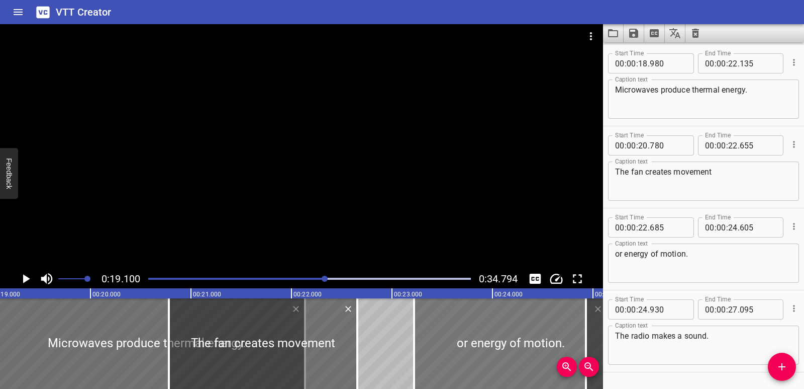
type input "140"
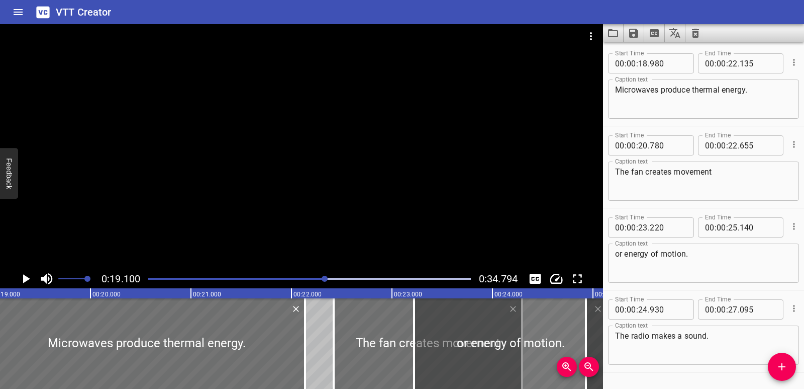
drag, startPoint x: 296, startPoint y: 341, endPoint x: 460, endPoint y: 329, distance: 165.3
type input "22"
type input "420"
type input "24"
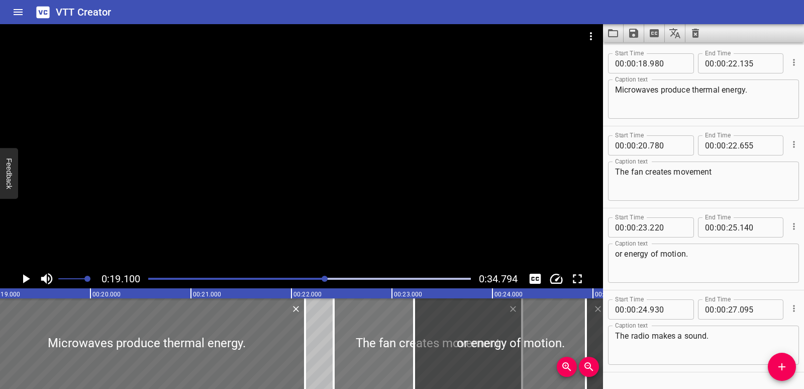
type input "295"
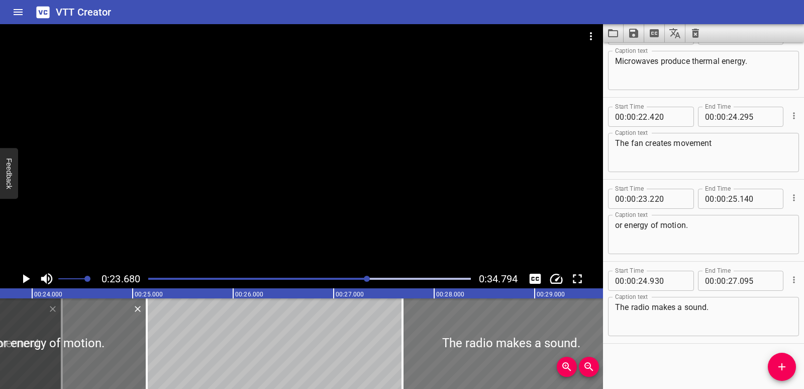
drag, startPoint x: 284, startPoint y: 357, endPoint x: 559, endPoint y: 333, distance: 276.0
click at [559, 333] on div at bounding box center [512, 343] width 218 height 90
type input "27"
type input "685"
type input "29"
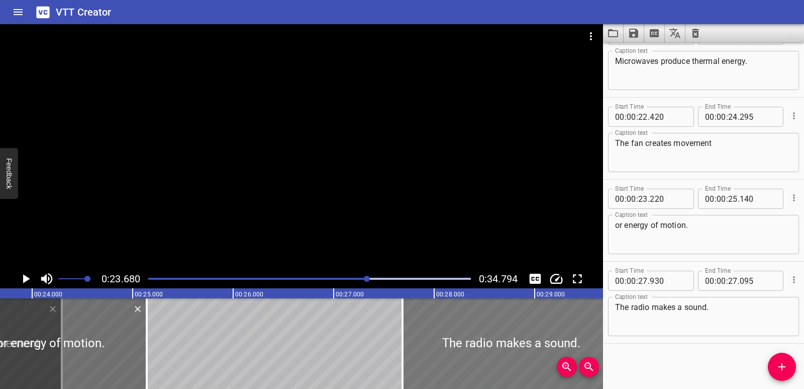
type input "850"
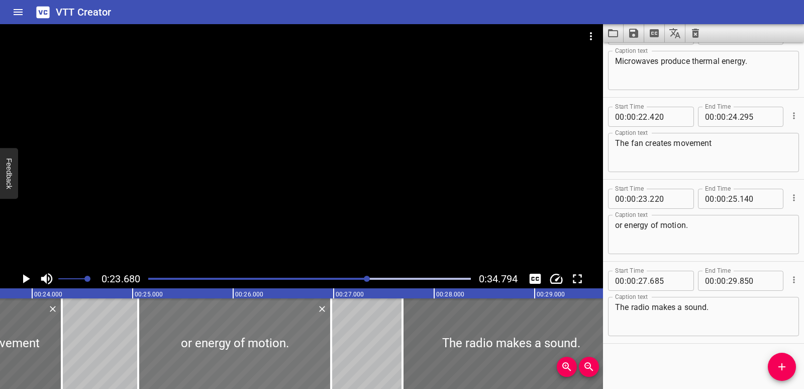
drag, startPoint x: 113, startPoint y: 344, endPoint x: 298, endPoint y: 334, distance: 185.2
click at [298, 334] on div at bounding box center [234, 343] width 193 height 90
type input "25"
type input "060"
type input "26"
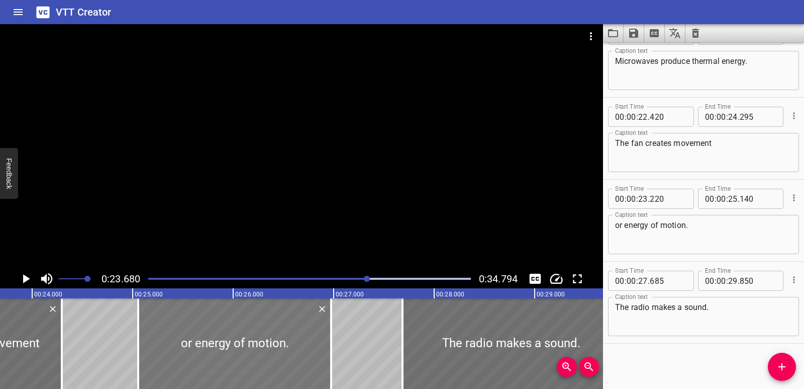
type input "980"
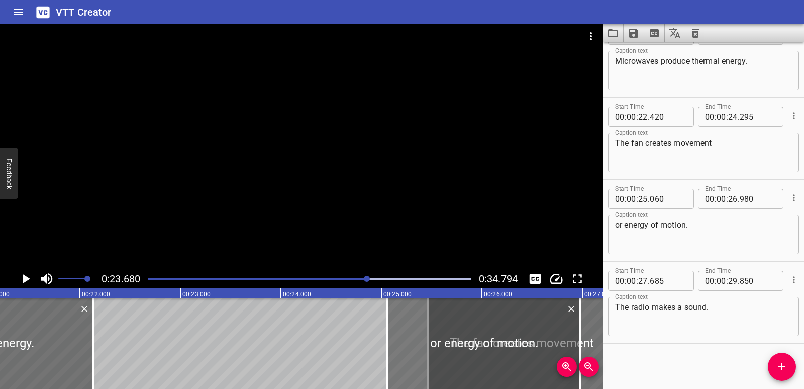
drag, startPoint x: 222, startPoint y: 350, endPoint x: 527, endPoint y: 333, distance: 306.1
type input "25"
type input "460"
type input "27"
type input "335"
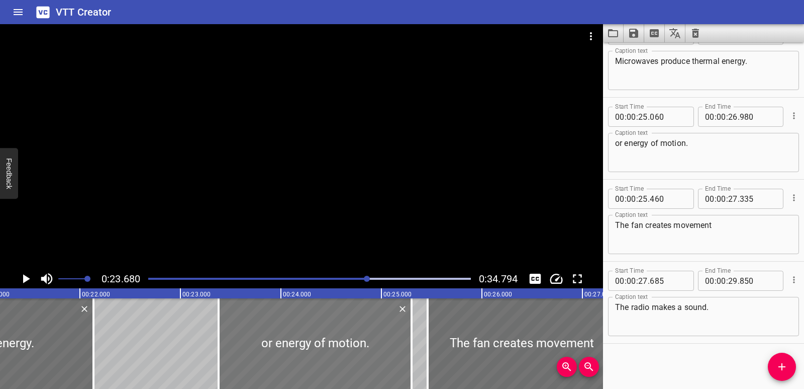
drag, startPoint x: 398, startPoint y: 339, endPoint x: 229, endPoint y: 339, distance: 168.9
click at [229, 339] on div at bounding box center [315, 343] width 193 height 90
type input "23"
type input "380"
type input "25"
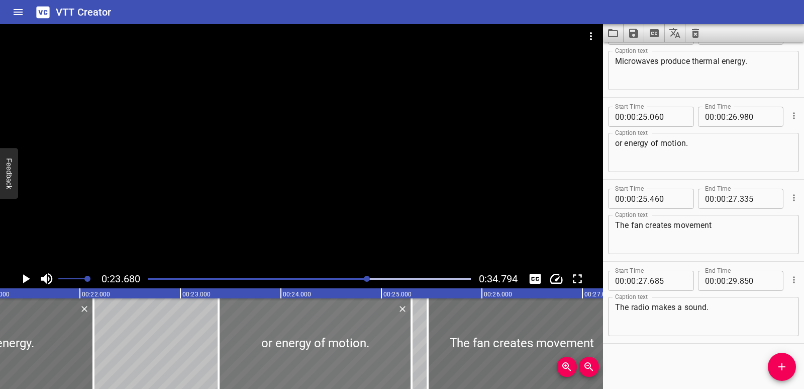
type input "300"
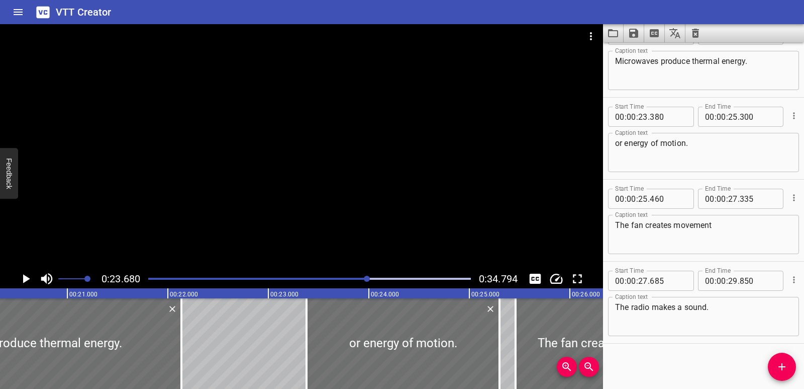
drag, startPoint x: 250, startPoint y: 381, endPoint x: 236, endPoint y: 385, distance: 14.5
click at [236, 371] on div "00:00.000 00:01.000 00:02.000 00:03.000 00:04.000 00:05.000 00:06.000 00:07.000…" at bounding box center [301, 338] width 603 height 101
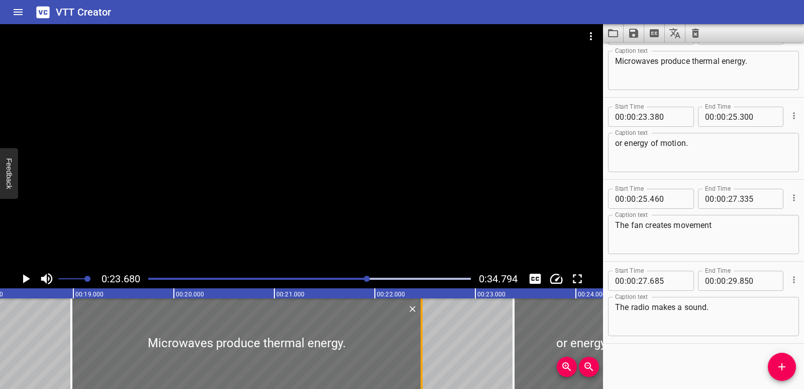
drag, startPoint x: 387, startPoint y: 339, endPoint x: 420, endPoint y: 339, distance: 33.2
click at [420, 339] on div at bounding box center [422, 343] width 10 height 90
type input "465"
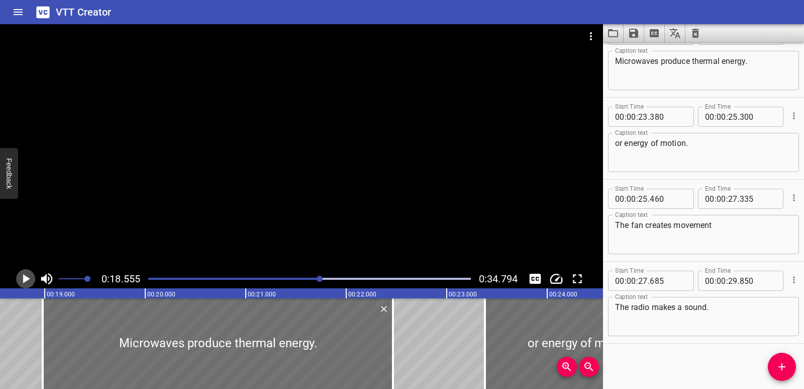
click at [23, 276] on icon "Play/Pause" at bounding box center [26, 278] width 7 height 9
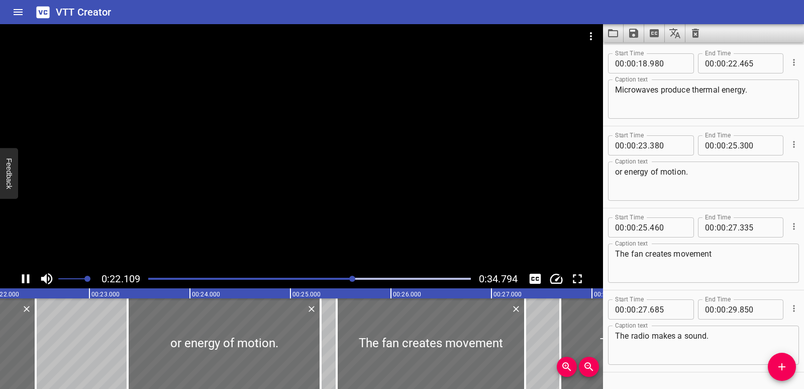
click at [25, 275] on icon "Play/Pause" at bounding box center [25, 278] width 15 height 15
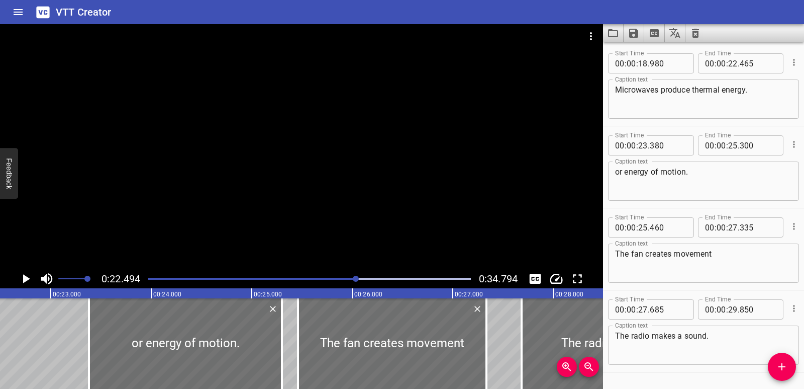
click at [24, 272] on icon "Play/Pause" at bounding box center [25, 278] width 15 height 15
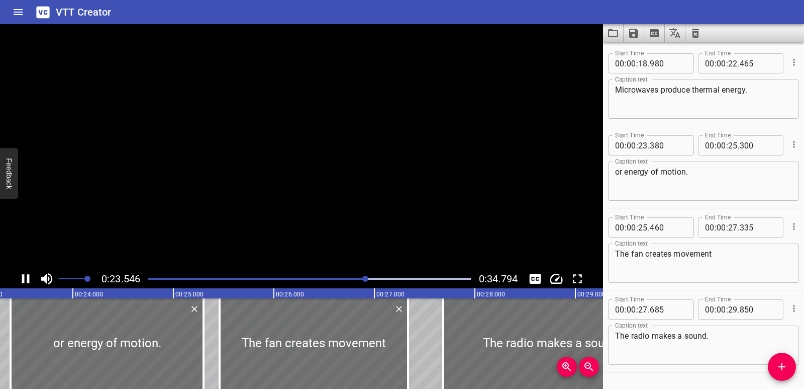
scroll to position [684, 0]
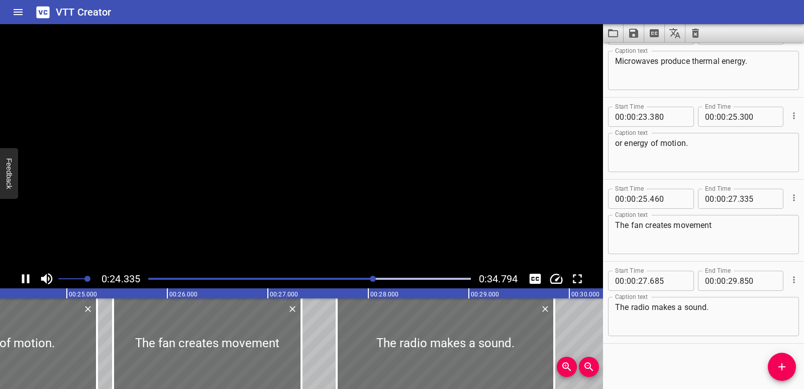
click at [24, 272] on icon "Play/Pause" at bounding box center [25, 278] width 15 height 15
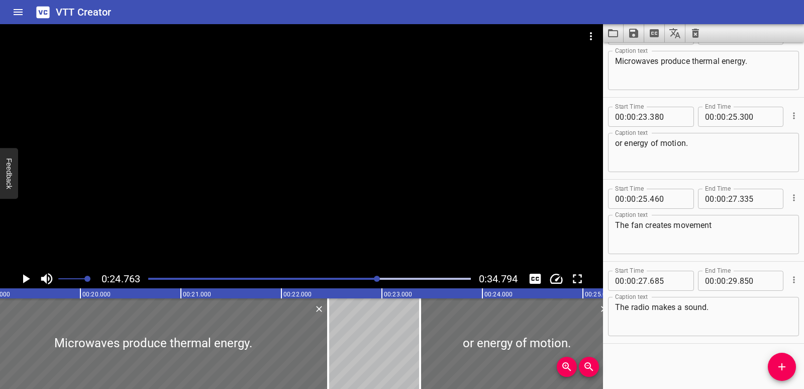
scroll to position [0, 1888]
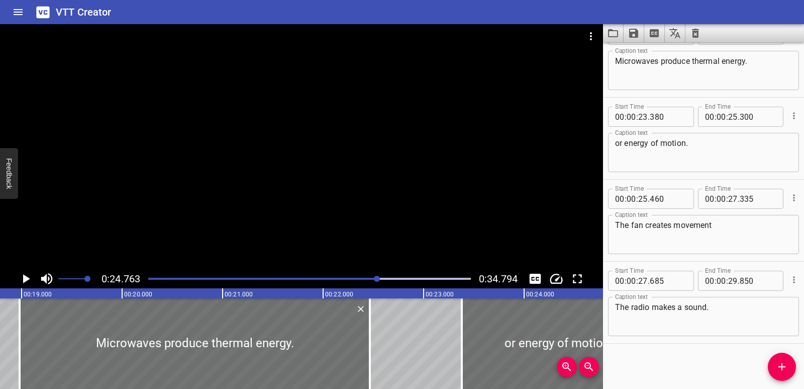
click at [28, 277] on icon "Play/Pause" at bounding box center [26, 278] width 7 height 9
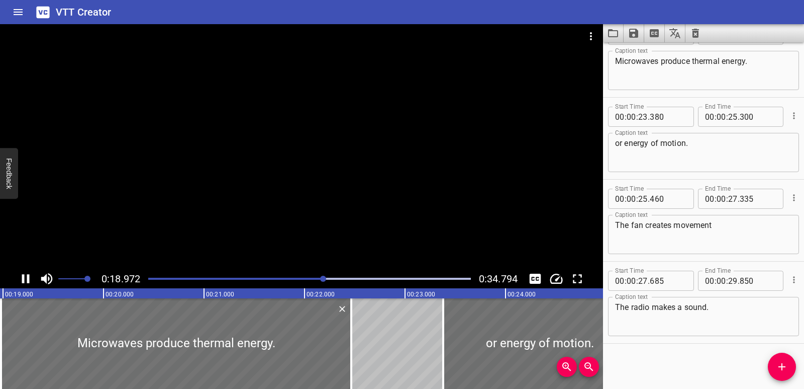
scroll to position [655, 0]
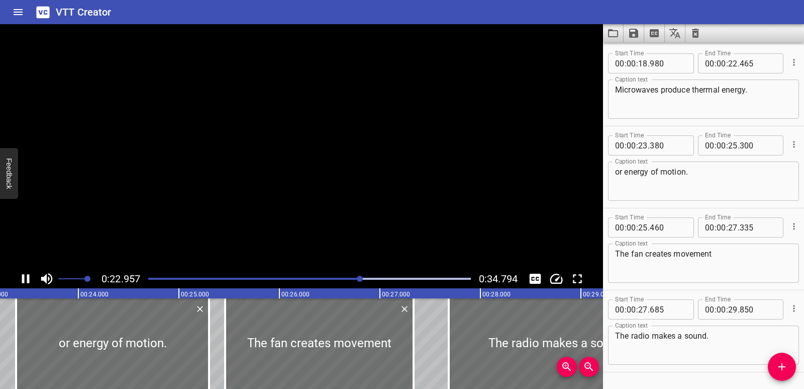
click at [28, 277] on icon "Play/Pause" at bounding box center [26, 278] width 8 height 9
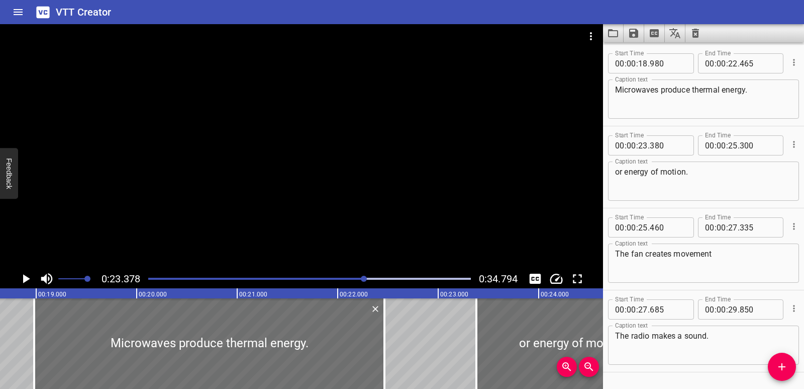
scroll to position [0, 1791]
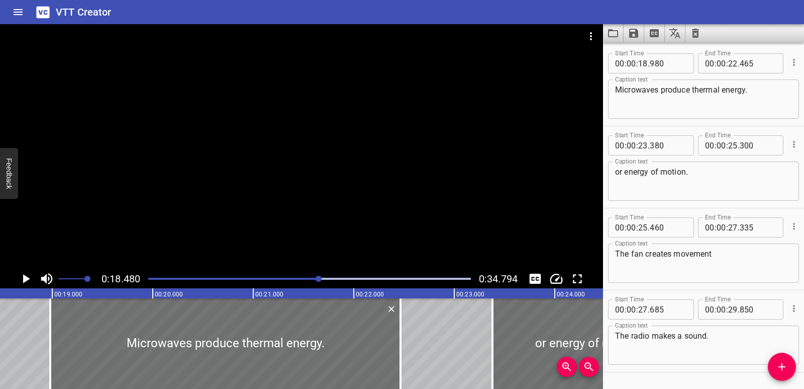
click at [26, 280] on icon "Play/Pause" at bounding box center [26, 278] width 7 height 9
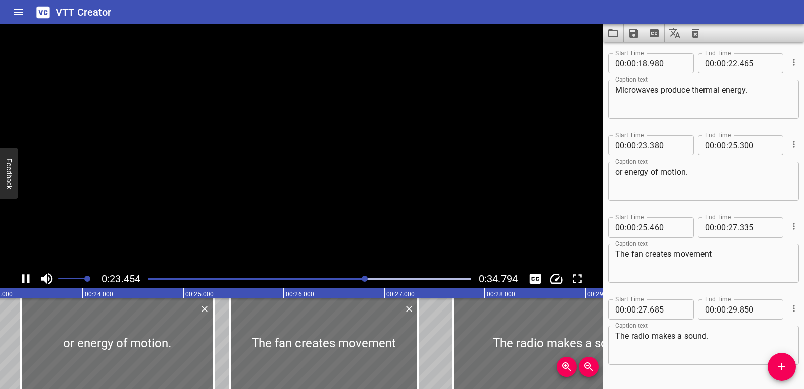
scroll to position [684, 0]
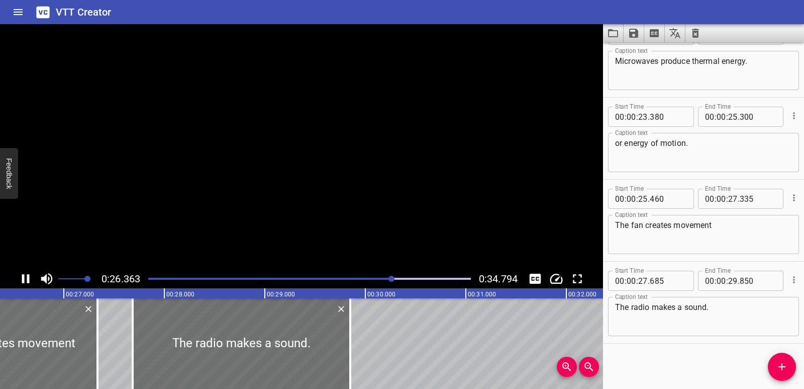
click at [26, 280] on icon "Play/Pause" at bounding box center [25, 278] width 15 height 15
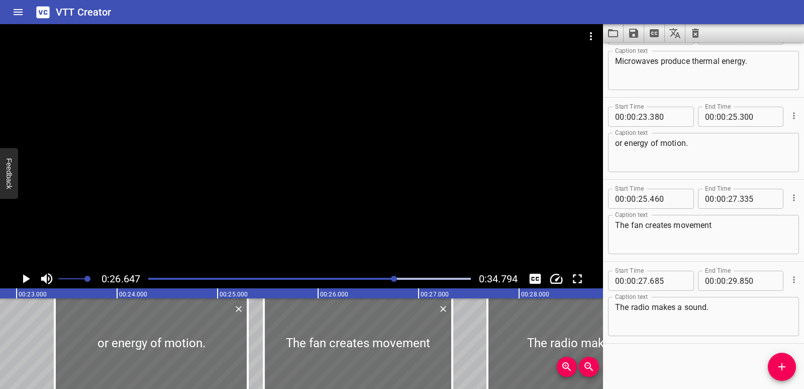
scroll to position [0, 2259]
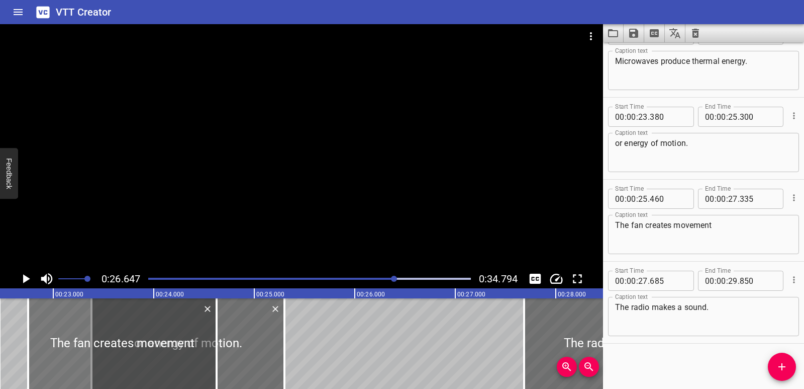
drag, startPoint x: 356, startPoint y: 340, endPoint x: 84, endPoint y: 333, distance: 272.5
click at [84, 333] on div at bounding box center [122, 343] width 188 height 90
type input "22"
type input "750"
type input "24"
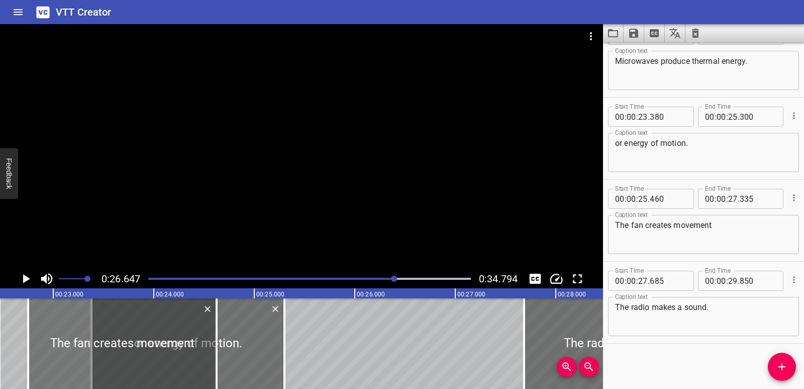
type input "625"
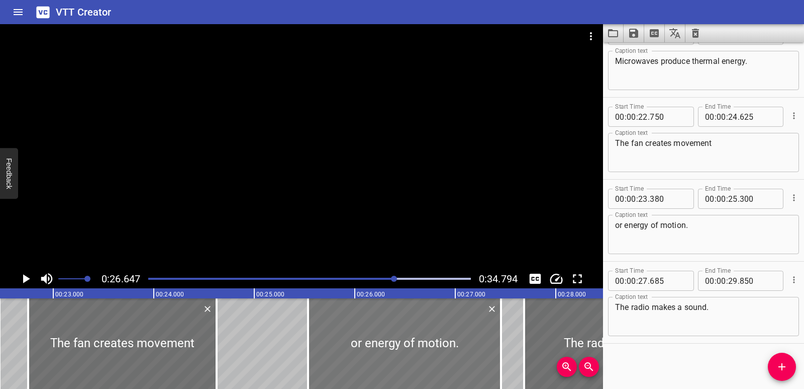
drag, startPoint x: 251, startPoint y: 338, endPoint x: 468, endPoint y: 327, distance: 216.9
click at [468, 327] on div at bounding box center [404, 343] width 193 height 90
type input "25"
type input "535"
type input "27"
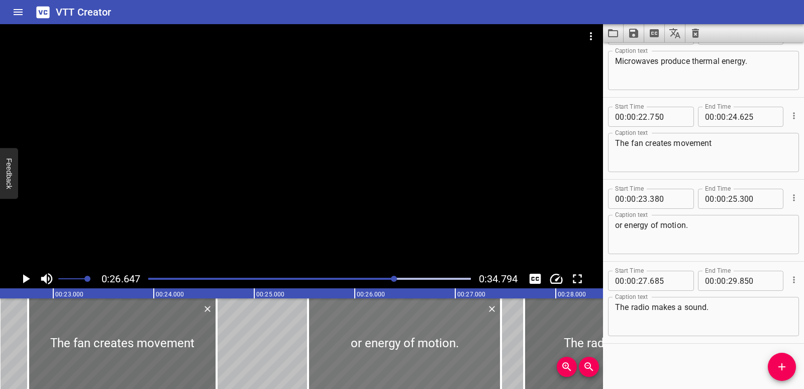
type input "455"
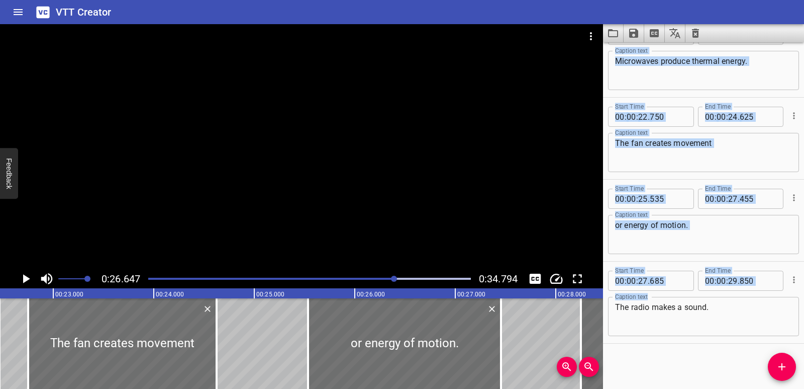
drag, startPoint x: 563, startPoint y: 334, endPoint x: 617, endPoint y: 331, distance: 54.4
click at [617, 331] on main "0:26.647 0:34.794 00:00.000 00:01.000 00:02.000 00:03.000 00:04.000 00:05.000 0…" at bounding box center [402, 206] width 804 height 364
type input "28"
type input "255"
type input "30"
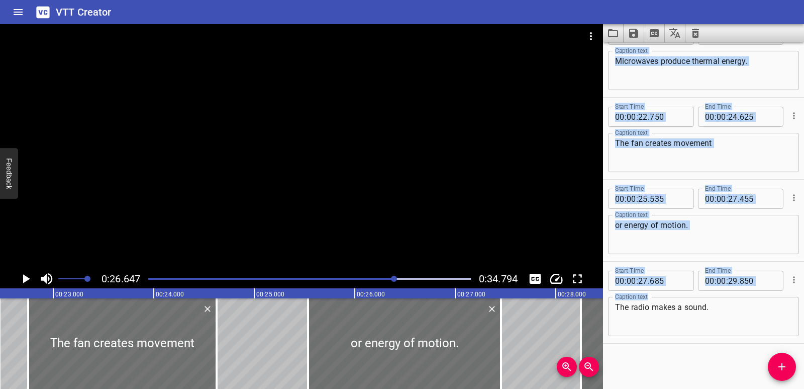
type input "420"
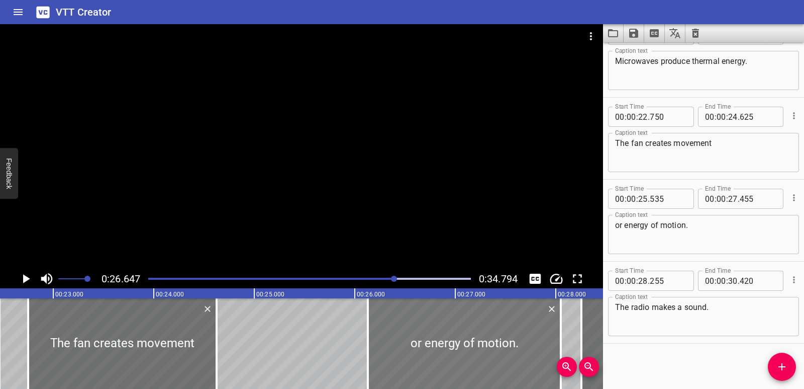
drag, startPoint x: 429, startPoint y: 342, endPoint x: 489, endPoint y: 342, distance: 59.8
click at [489, 342] on div at bounding box center [464, 343] width 193 height 90
type input "26"
type input "130"
type input "28"
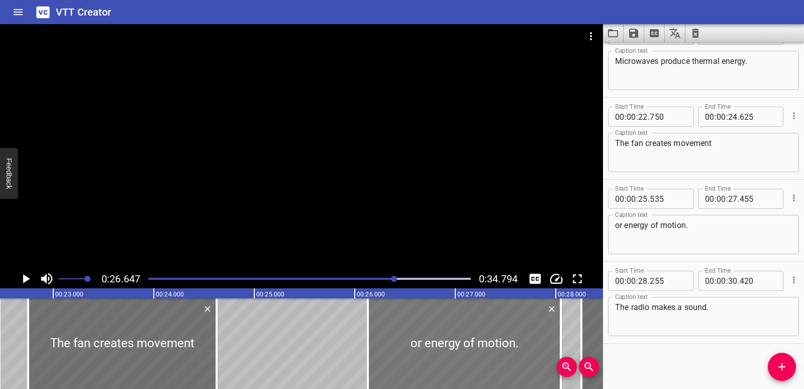
type input "050"
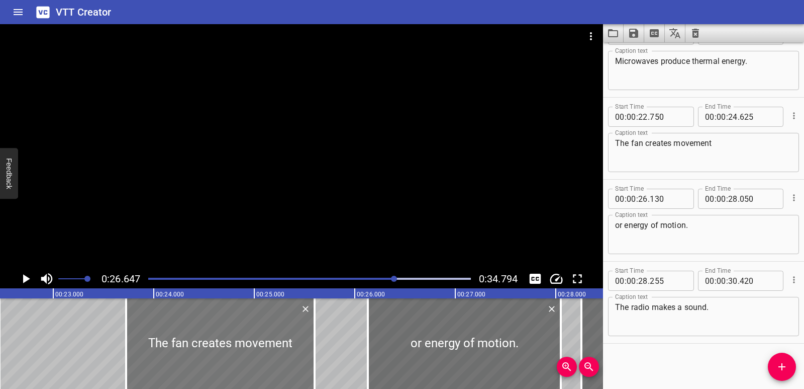
drag, startPoint x: 146, startPoint y: 341, endPoint x: 244, endPoint y: 342, distance: 98.0
click at [244, 342] on div at bounding box center [220, 343] width 188 height 90
type input "23"
type input "725"
type input "25"
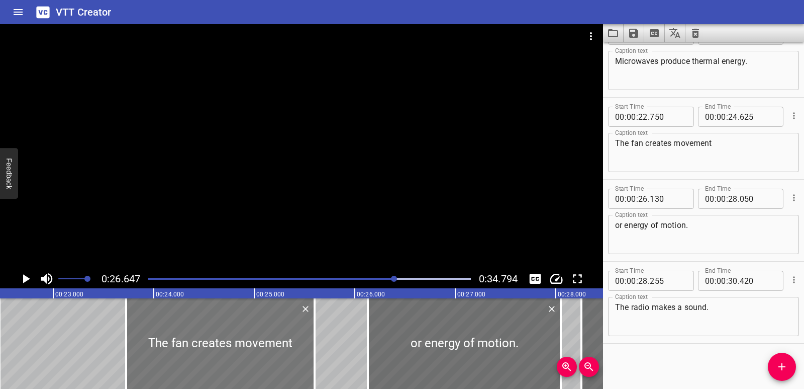
type input "600"
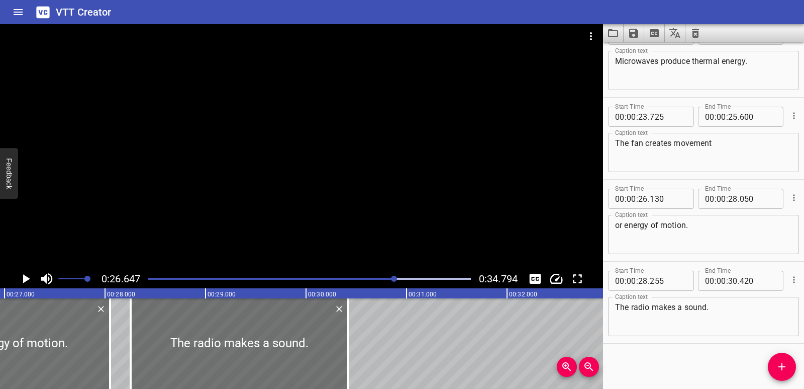
scroll to position [0, 2689]
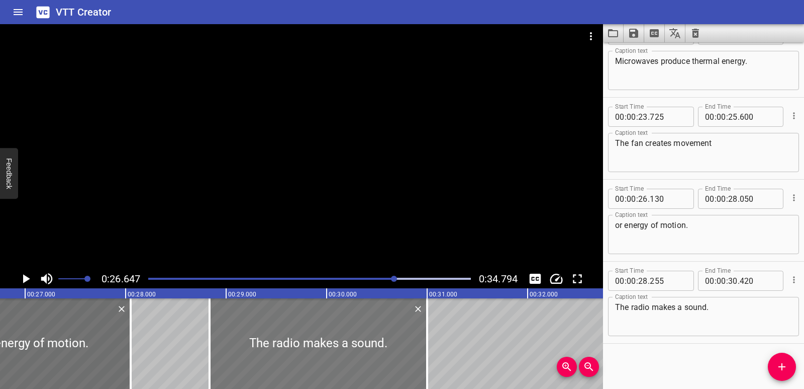
drag, startPoint x: 272, startPoint y: 349, endPoint x: 330, endPoint y: 351, distance: 58.4
click at [330, 351] on div at bounding box center [319, 343] width 218 height 90
type input "835"
type input "1000"
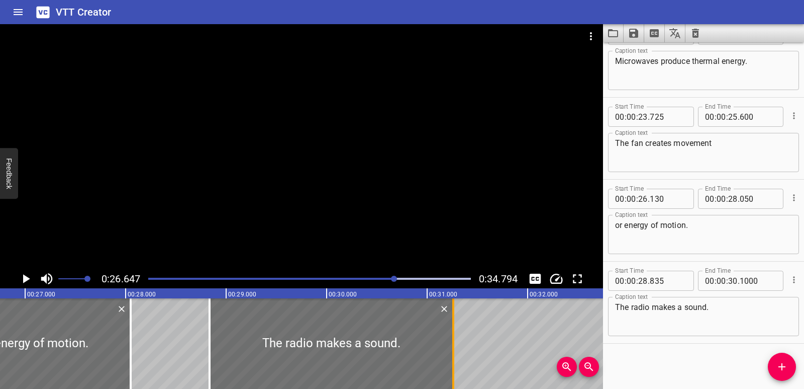
drag, startPoint x: 429, startPoint y: 349, endPoint x: 453, endPoint y: 347, distance: 24.7
click at [453, 347] on div at bounding box center [453, 343] width 2 height 90
type input "31"
type input "260"
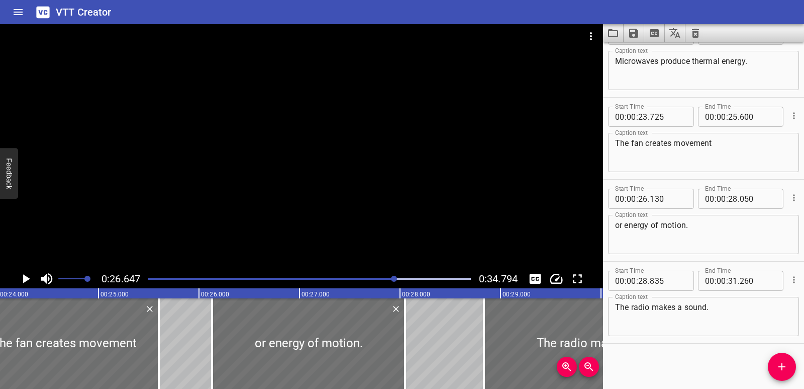
scroll to position [0, 2409]
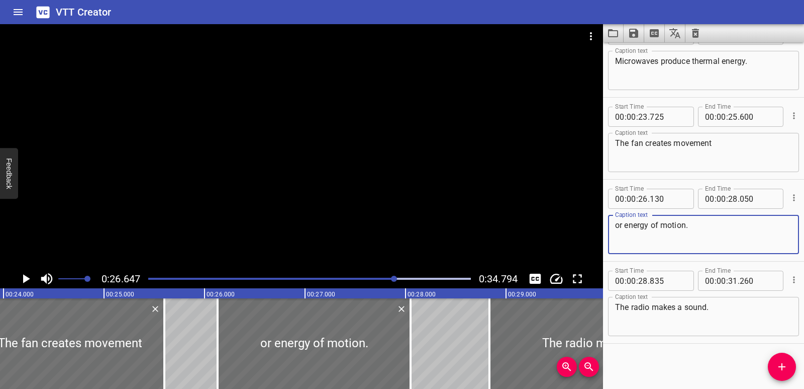
drag, startPoint x: 696, startPoint y: 225, endPoint x: 615, endPoint y: 228, distance: 80.5
click at [615, 228] on textarea "or energy of motion." at bounding box center [703, 234] width 177 height 29
click at [755, 144] on textarea "The fan creates movement" at bounding box center [703, 152] width 177 height 29
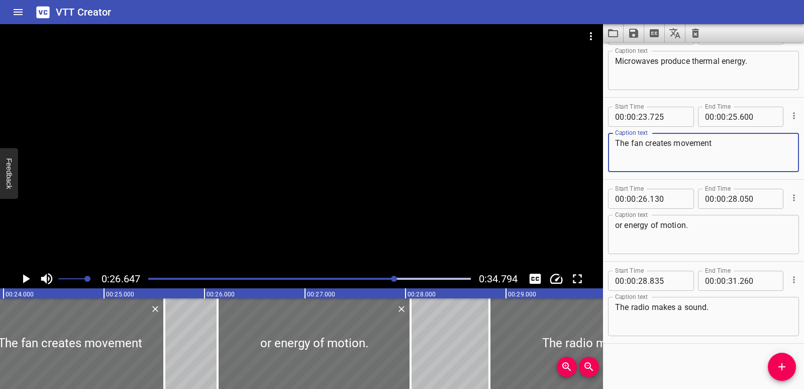
paste textarea "or energy of motion."
type textarea "The fan creates movement or energy of motion."
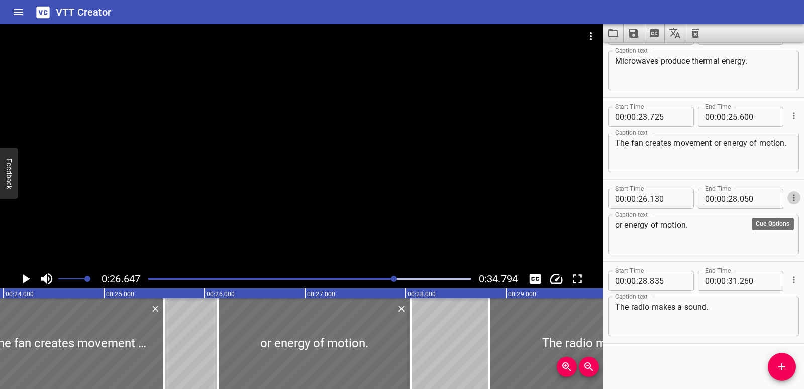
click at [789, 199] on icon "Cue Options" at bounding box center [794, 198] width 10 height 10
click at [766, 214] on li "Delete Cue" at bounding box center [751, 216] width 87 height 18
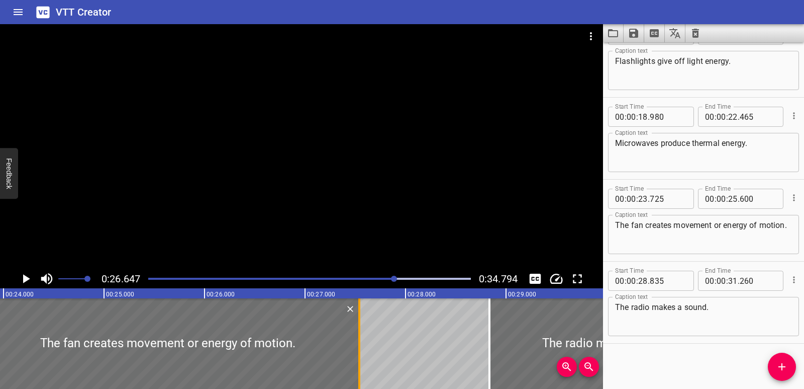
drag, startPoint x: 160, startPoint y: 330, endPoint x: 355, endPoint y: 333, distance: 195.0
click at [355, 333] on div at bounding box center [359, 343] width 10 height 90
type input "27"
type input "540"
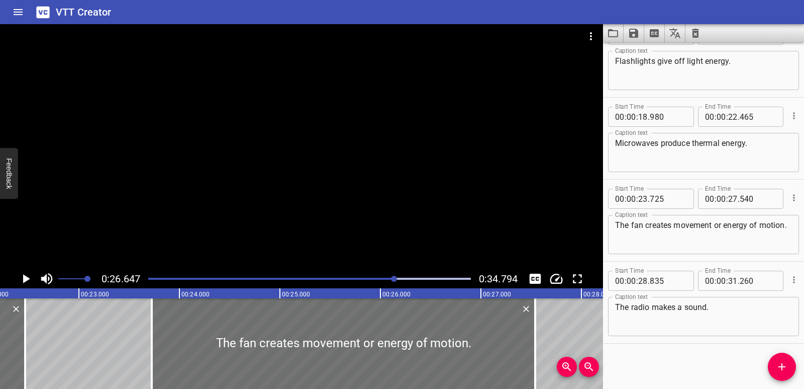
scroll to position [0, 2218]
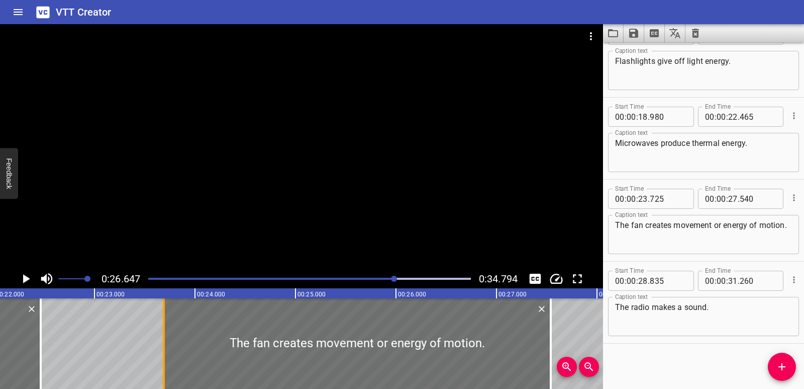
click at [165, 349] on div at bounding box center [164, 343] width 10 height 90
type input "680"
click at [96, 349] on div "When the energy changes from one form of energy to another it is called energy …" at bounding box center [798, 343] width 6032 height 90
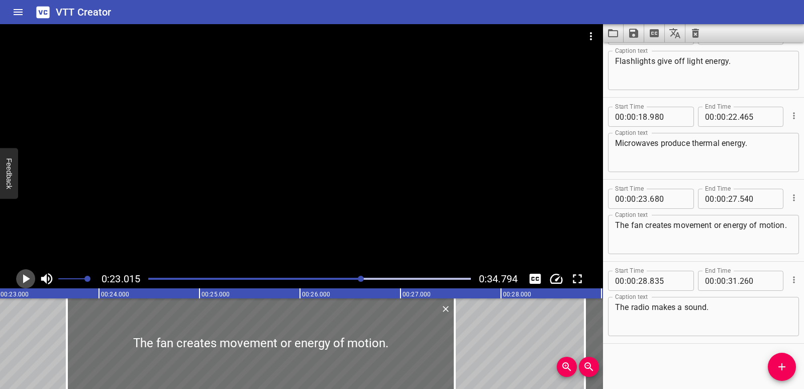
click at [26, 277] on icon "Play/Pause" at bounding box center [26, 278] width 7 height 9
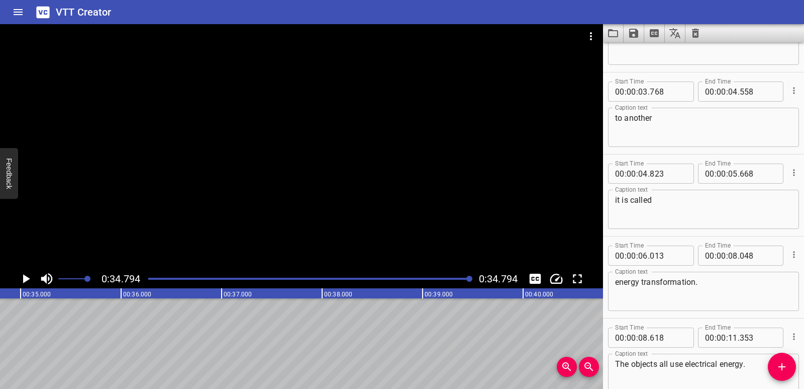
scroll to position [49, 0]
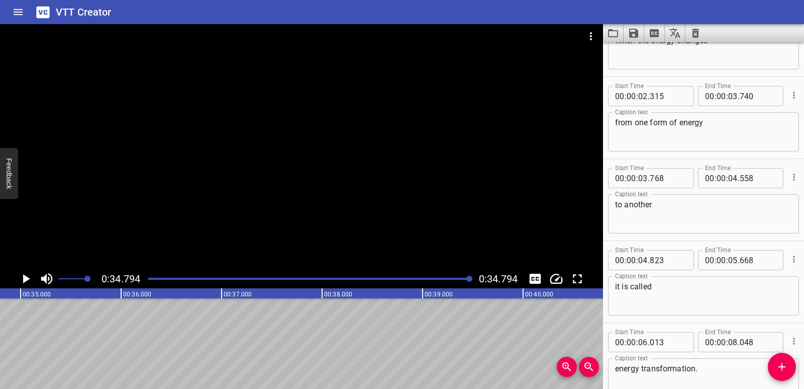
click at [22, 275] on icon "Play/Pause" at bounding box center [25, 278] width 15 height 15
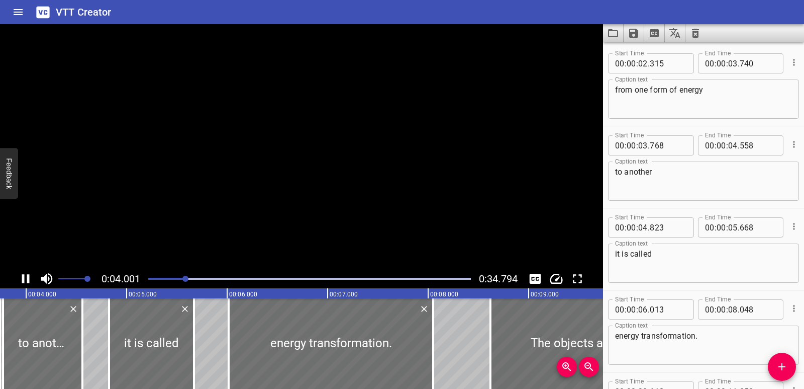
scroll to position [164, 0]
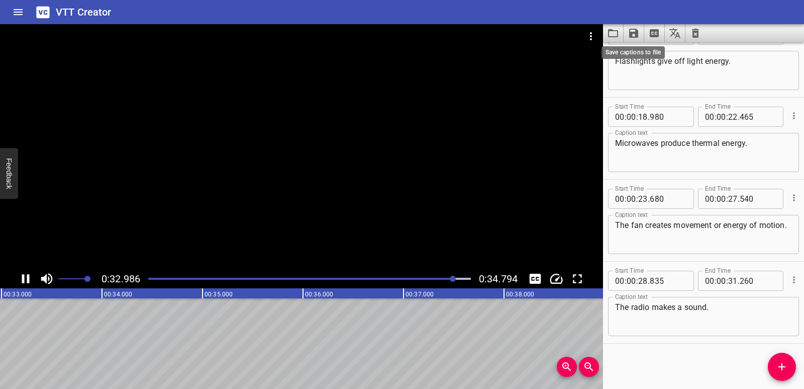
click at [636, 32] on icon "Save captions to file" at bounding box center [633, 33] width 9 height 9
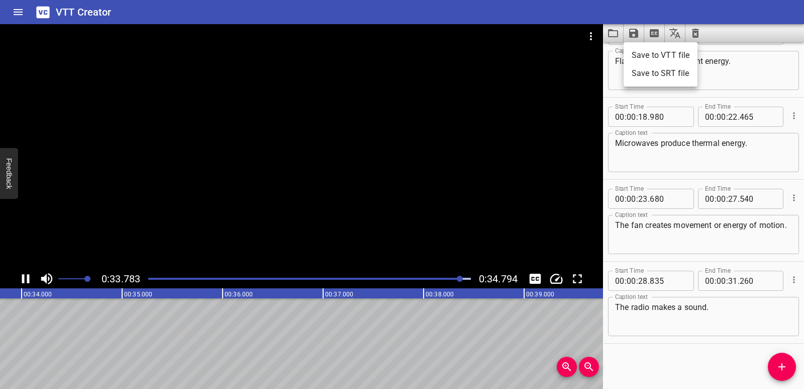
click at [647, 56] on li "Save to VTT file" at bounding box center [661, 55] width 74 height 18
